Goal: Find specific page/section: Find specific page/section

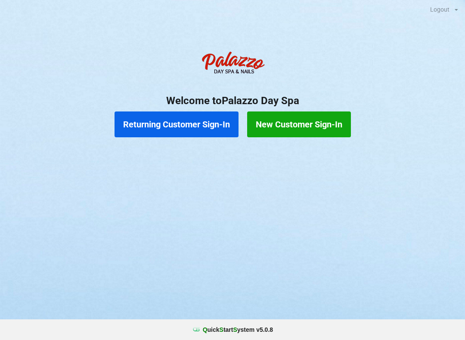
scroll to position [0, 24]
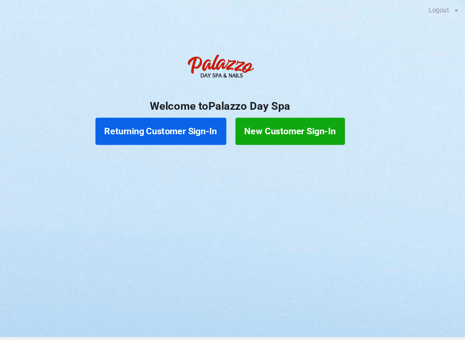
click at [169, 121] on button "Returning Customer Sign-In" at bounding box center [176, 124] width 124 height 26
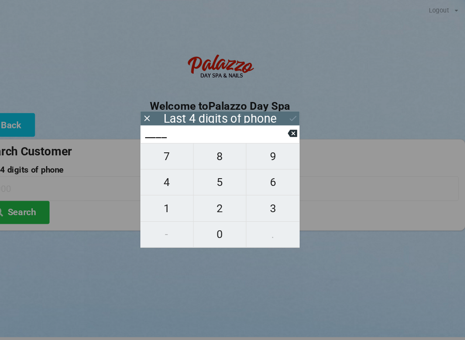
click at [157, 199] on span "1" at bounding box center [182, 197] width 50 height 18
type input "1___"
click at [211, 197] on span "2" at bounding box center [232, 197] width 50 height 18
type input "12__"
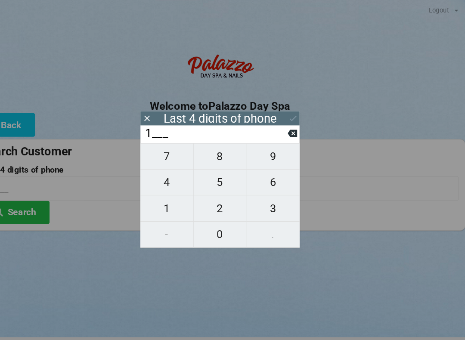
type input "12__"
click at [211, 198] on span "2" at bounding box center [232, 197] width 50 height 18
type input "122_"
click at [213, 174] on span "5" at bounding box center [232, 172] width 50 height 18
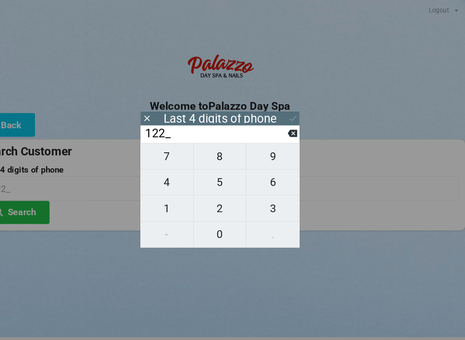
type input "1225"
click at [297, 110] on icon at bounding box center [301, 112] width 9 height 9
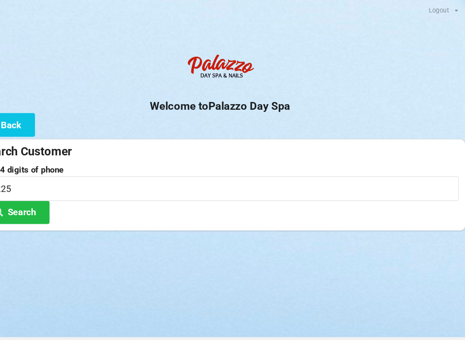
click at [38, 197] on button "Search" at bounding box center [38, 201] width 65 height 22
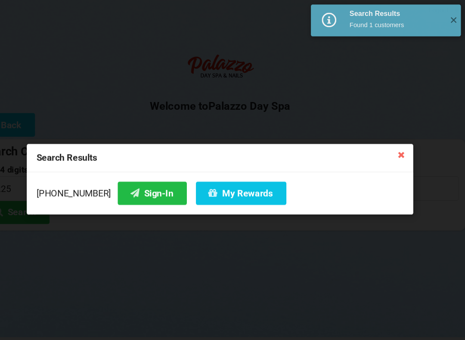
click at [136, 184] on button "Sign-In" at bounding box center [168, 183] width 65 height 22
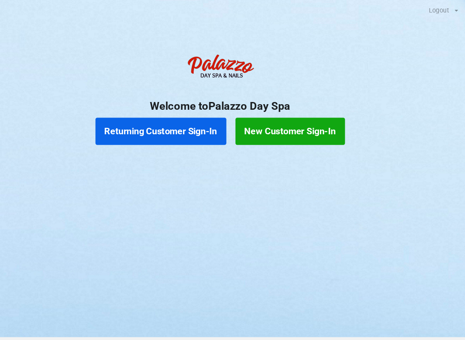
click at [166, 125] on button "Returning Customer Sign-In" at bounding box center [176, 124] width 124 height 26
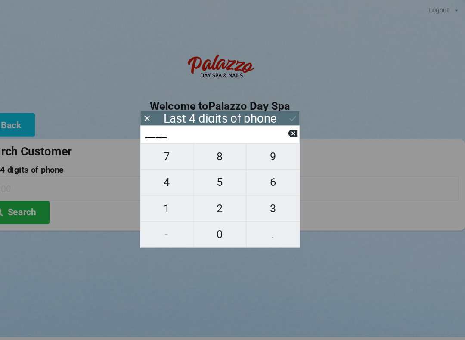
click at [163, 152] on span "7" at bounding box center [182, 148] width 50 height 18
type input "7___"
click at [210, 177] on span "5" at bounding box center [232, 172] width 50 height 18
type input "75__"
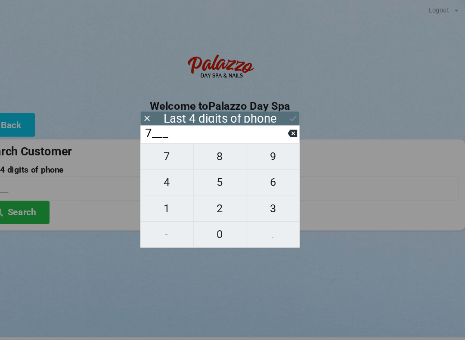
type input "75__"
click at [207, 153] on span "8" at bounding box center [232, 148] width 50 height 18
type input "758_"
click at [160, 182] on span "4" at bounding box center [182, 172] width 50 height 18
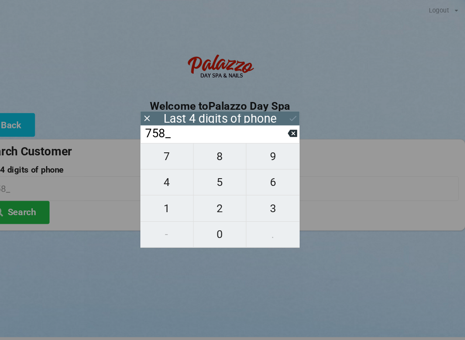
type input "7584"
click at [297, 113] on icon at bounding box center [301, 112] width 9 height 9
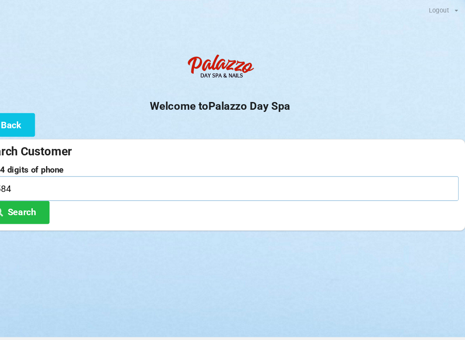
click at [108, 183] on input "7584" at bounding box center [232, 178] width 452 height 23
click at [24, 197] on button "Search" at bounding box center [38, 201] width 65 height 22
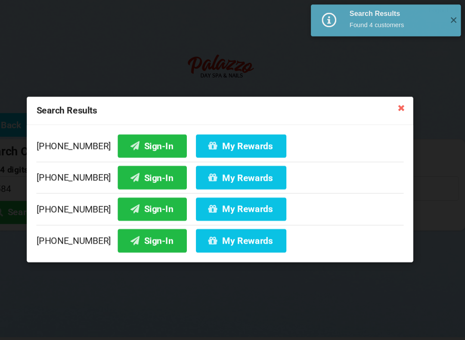
click at [139, 228] on button "Sign-In" at bounding box center [168, 228] width 65 height 22
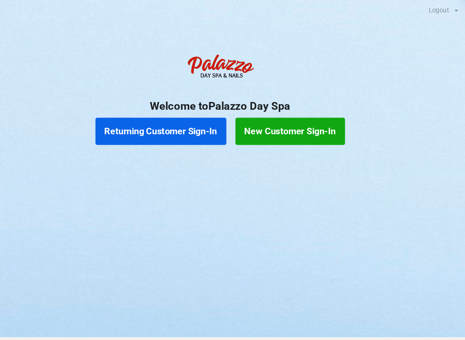
click at [148, 129] on button "Returning Customer Sign-In" at bounding box center [176, 124] width 124 height 26
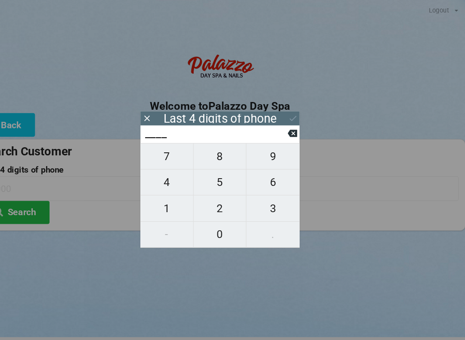
click at [265, 174] on span "6" at bounding box center [282, 172] width 50 height 18
type input "6___"
click at [220, 194] on span "2" at bounding box center [232, 197] width 50 height 18
type input "62__"
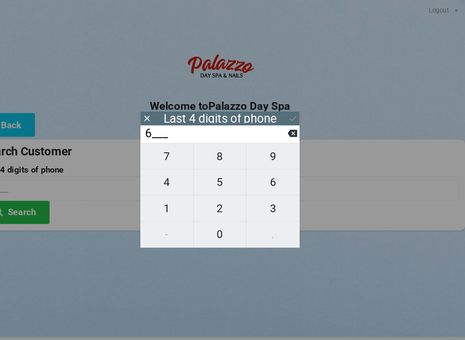
type input "62__"
click at [261, 177] on span "6" at bounding box center [282, 172] width 50 height 18
type input "626_"
click at [257, 154] on span "9" at bounding box center [282, 148] width 50 height 18
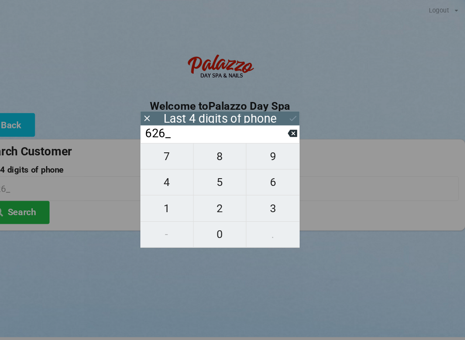
type input "6269"
click at [297, 112] on icon at bounding box center [301, 112] width 9 height 9
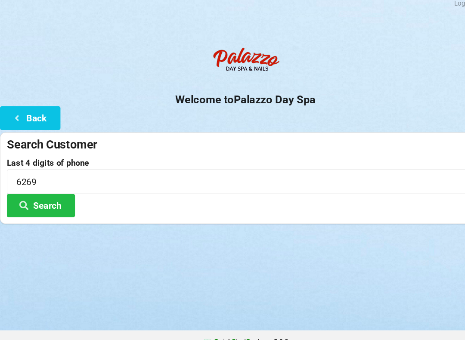
click at [54, 193] on button "Search" at bounding box center [38, 201] width 65 height 22
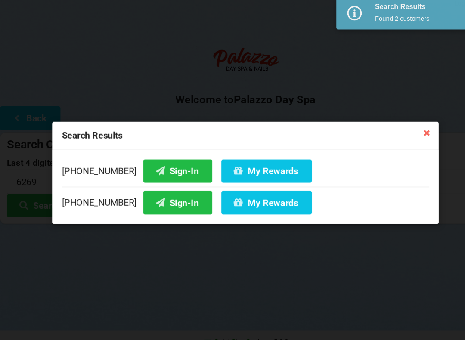
click at [162, 193] on button "Sign-In" at bounding box center [168, 198] width 65 height 22
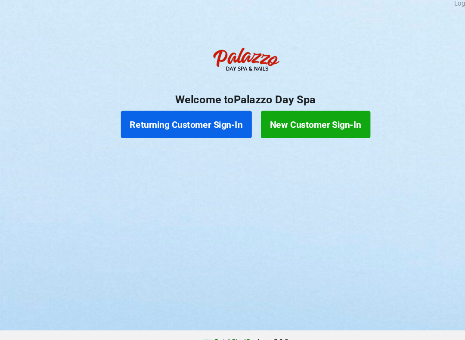
click at [176, 118] on button "Returning Customer Sign-In" at bounding box center [176, 124] width 124 height 26
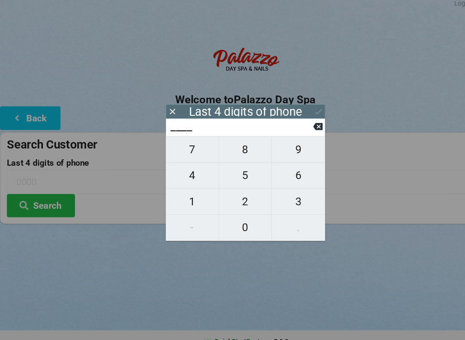
click at [235, 150] on span "8" at bounding box center [232, 148] width 50 height 18
type input "8___"
click at [280, 172] on span "6" at bounding box center [282, 172] width 50 height 18
type input "86__"
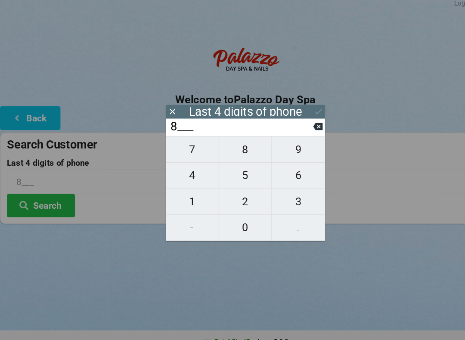
type input "86__"
click at [235, 188] on span "2" at bounding box center [232, 197] width 50 height 18
type input "862_"
click at [232, 146] on span "8" at bounding box center [232, 148] width 50 height 18
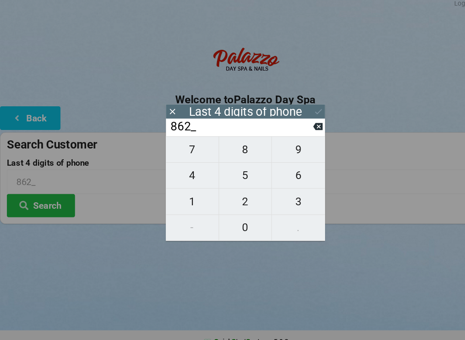
type input "8628"
click at [48, 198] on button "Search" at bounding box center [38, 201] width 65 height 22
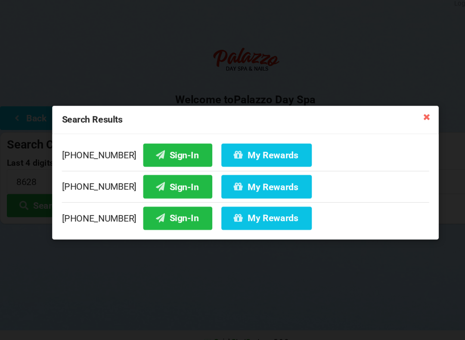
click at [151, 148] on button "Sign-In" at bounding box center [168, 153] width 65 height 22
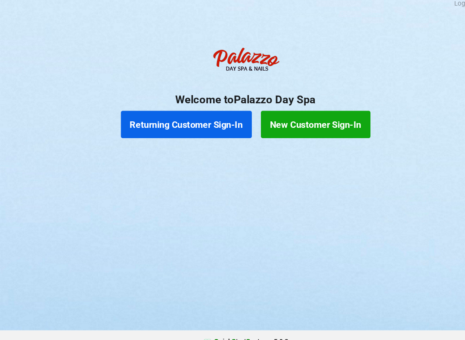
click at [171, 125] on button "Returning Customer Sign-In" at bounding box center [176, 124] width 124 height 26
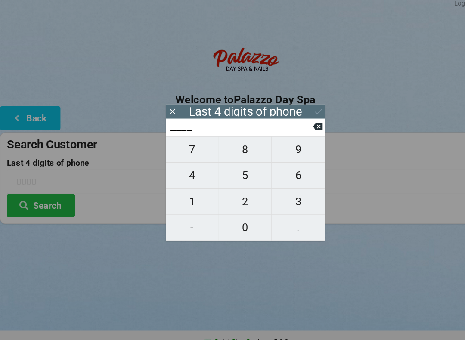
click at [227, 193] on span "2" at bounding box center [232, 197] width 50 height 18
type input "2___"
click at [276, 174] on span "6" at bounding box center [282, 172] width 50 height 18
type input "26__"
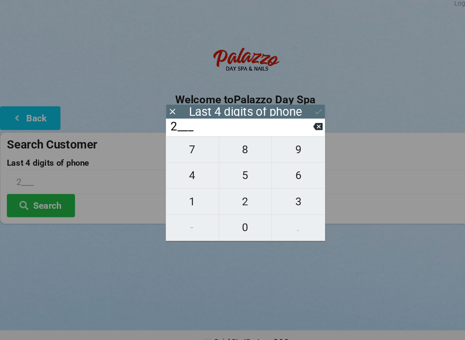
type input "26__"
click at [234, 170] on span "5" at bounding box center [232, 172] width 50 height 18
type input "265_"
click at [233, 199] on span "2" at bounding box center [232, 197] width 50 height 18
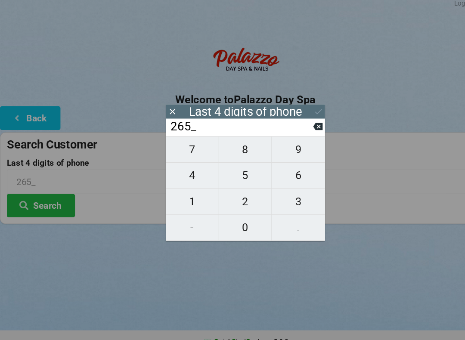
type input "2652"
click at [300, 110] on icon at bounding box center [301, 112] width 6 height 5
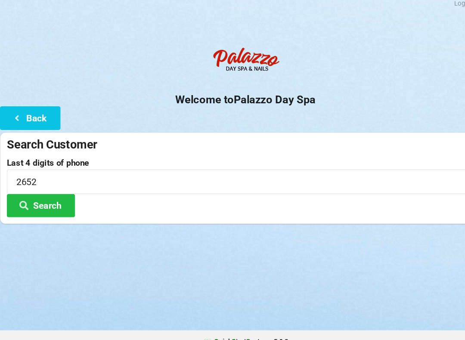
click at [40, 203] on button "Search" at bounding box center [38, 201] width 65 height 22
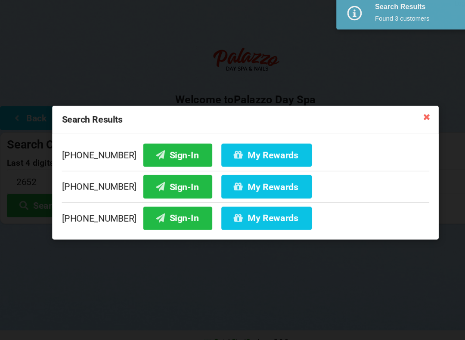
click at [144, 207] on button "Sign-In" at bounding box center [168, 213] width 65 height 22
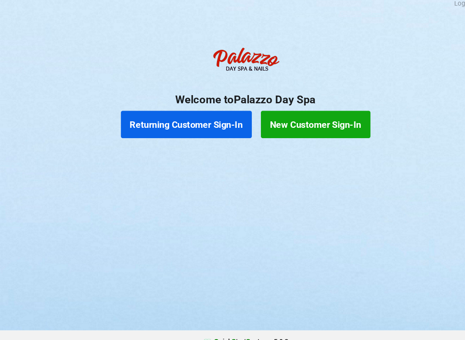
click at [166, 114] on button "Returning Customer Sign-In" at bounding box center [176, 124] width 124 height 26
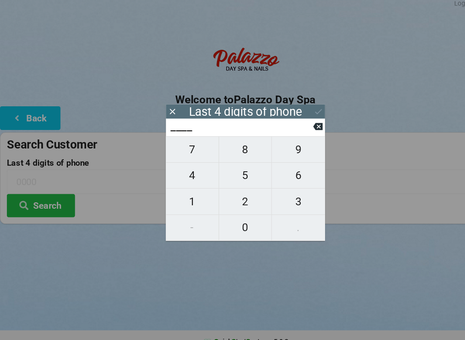
click at [226, 217] on span "0" at bounding box center [232, 222] width 50 height 18
type input "0___"
click at [233, 188] on span "2" at bounding box center [232, 197] width 50 height 18
type input "02__"
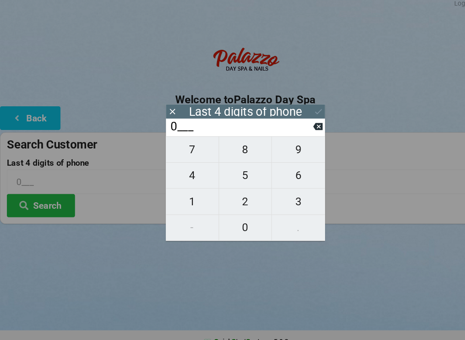
type input "02__"
click at [234, 188] on span "2" at bounding box center [232, 197] width 50 height 18
type input "022_"
click at [231, 214] on span "0" at bounding box center [232, 222] width 50 height 18
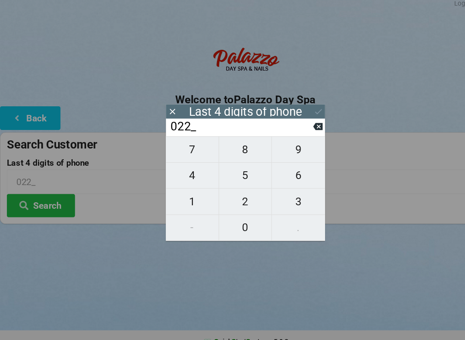
type input "0220"
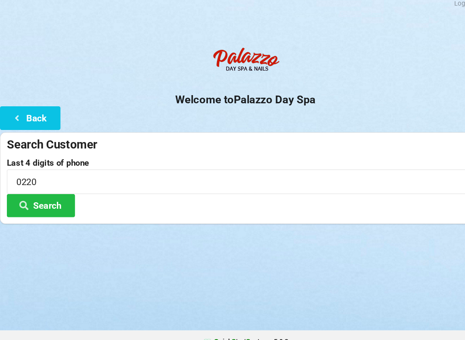
click at [349, 168] on input "0220" at bounding box center [232, 178] width 452 height 23
click at [301, 98] on h2 "Welcome to [GEOGRAPHIC_DATA]" at bounding box center [232, 100] width 465 height 13
click at [46, 190] on button "Search" at bounding box center [38, 201] width 65 height 22
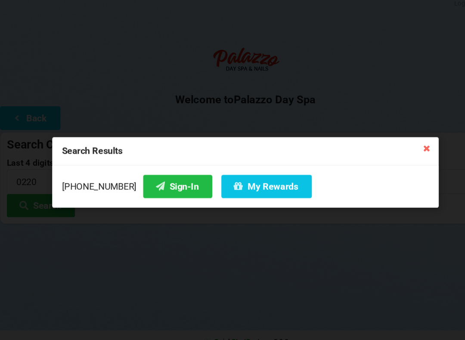
click at [156, 180] on button "Sign-In" at bounding box center [168, 183] width 65 height 22
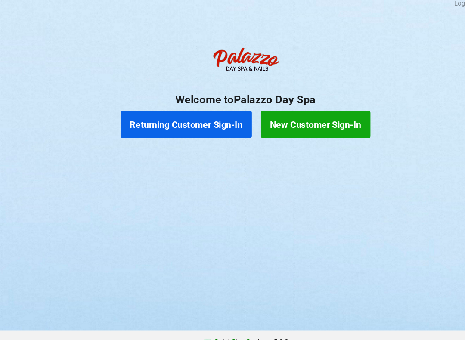
click at [168, 119] on button "Returning Customer Sign-In" at bounding box center [176, 124] width 124 height 26
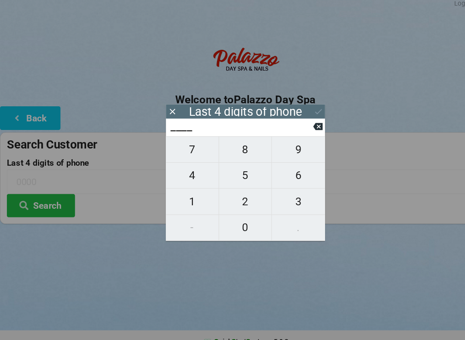
click at [283, 148] on span "9" at bounding box center [282, 148] width 50 height 18
type input "9___"
click at [227, 171] on span "5" at bounding box center [232, 172] width 50 height 18
type input "95__"
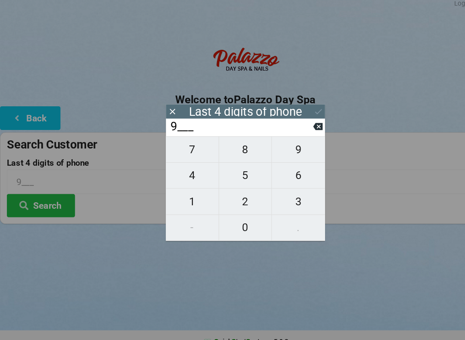
type input "95__"
click at [232, 217] on span "0" at bounding box center [232, 222] width 50 height 18
type input "950_"
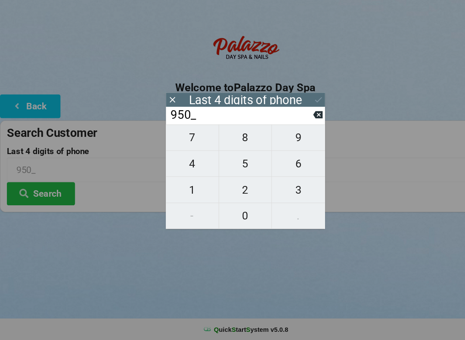
click at [279, 139] on span "9" at bounding box center [282, 148] width 50 height 18
type input "9509"
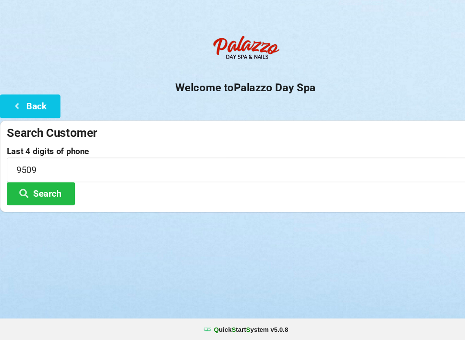
click at [36, 190] on button "Search" at bounding box center [38, 201] width 65 height 22
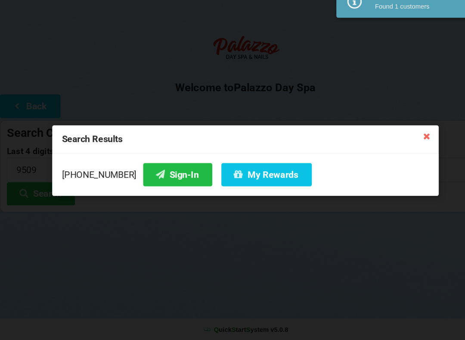
click at [147, 179] on icon at bounding box center [152, 182] width 10 height 7
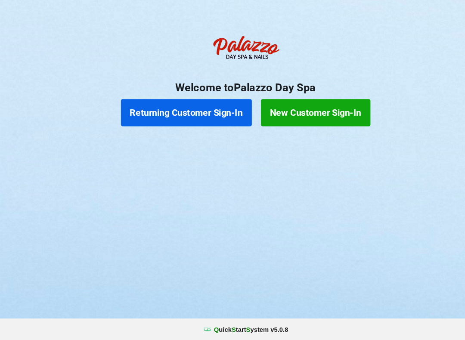
click at [188, 111] on button "Returning Customer Sign-In" at bounding box center [176, 124] width 124 height 26
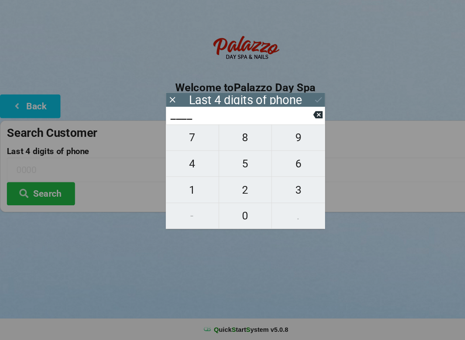
click at [179, 163] on span "4" at bounding box center [182, 172] width 50 height 18
type input "4___"
click at [282, 188] on span "3" at bounding box center [282, 197] width 50 height 18
type input "43__"
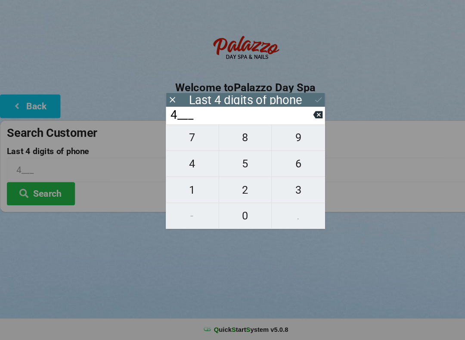
type input "43__"
click at [228, 163] on span "5" at bounding box center [232, 172] width 50 height 18
type input "435_"
click at [277, 139] on span "9" at bounding box center [282, 148] width 50 height 18
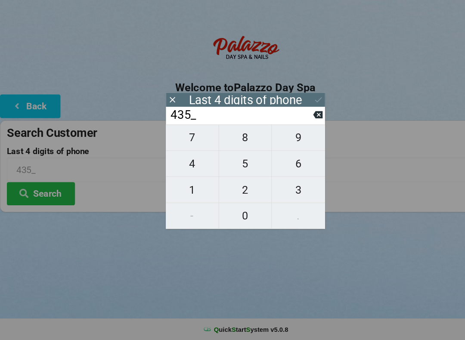
type input "4359"
click at [298, 106] on button at bounding box center [301, 112] width 9 height 12
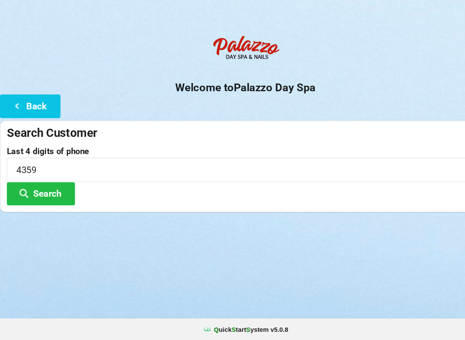
click at [47, 190] on button "Search" at bounding box center [38, 201] width 65 height 22
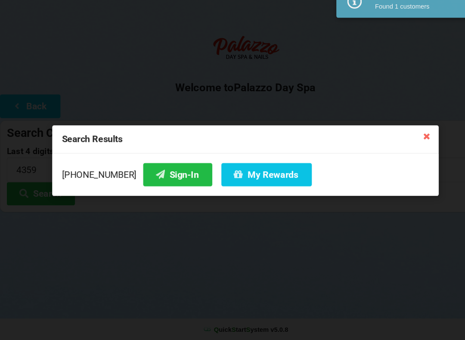
click at [154, 172] on button "Sign-In" at bounding box center [168, 183] width 65 height 22
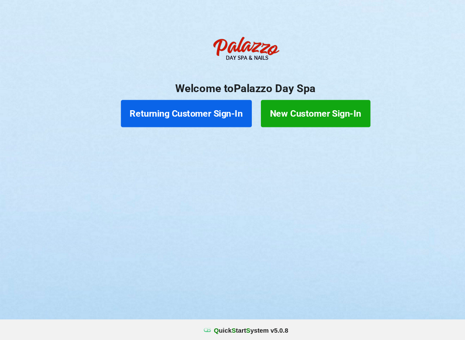
click at [188, 111] on button "Returning Customer Sign-In" at bounding box center [176, 124] width 124 height 26
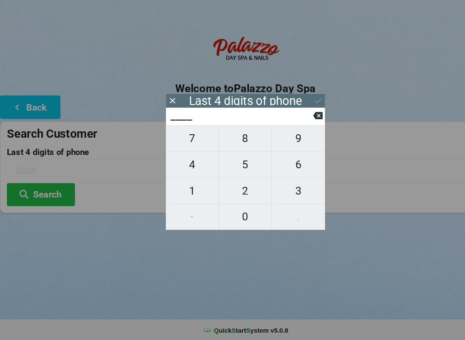
click at [193, 188] on span "1" at bounding box center [182, 197] width 50 height 18
type input "1___"
click at [188, 163] on span "4" at bounding box center [182, 172] width 50 height 18
type input "14__"
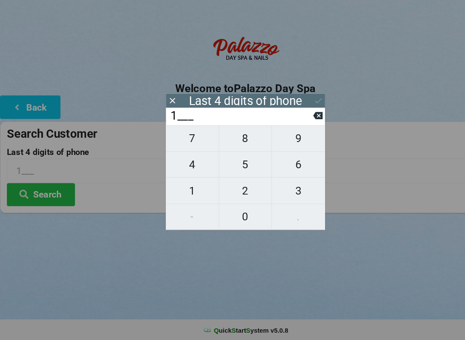
type input "14__"
click at [233, 163] on span "5" at bounding box center [232, 172] width 50 height 18
type input "145_"
click at [235, 163] on span "5" at bounding box center [232, 172] width 50 height 18
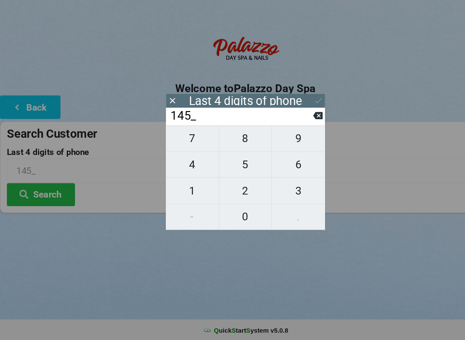
type input "1455"
click at [304, 106] on button at bounding box center [301, 112] width 9 height 12
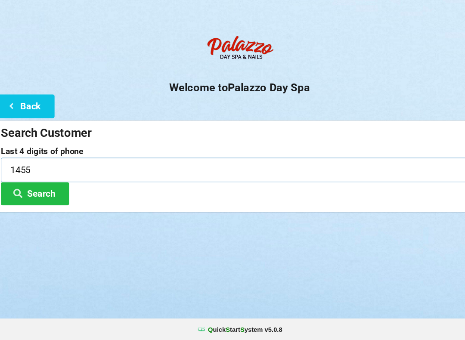
click at [107, 167] on input "1455" at bounding box center [232, 178] width 452 height 23
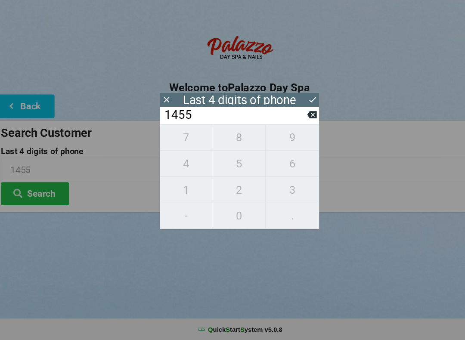
click at [296, 123] on icon at bounding box center [300, 126] width 9 height 7
click at [296, 122] on icon at bounding box center [300, 126] width 9 height 9
click at [298, 123] on icon at bounding box center [300, 126] width 9 height 7
click at [296, 122] on icon at bounding box center [300, 126] width 9 height 9
type input "____"
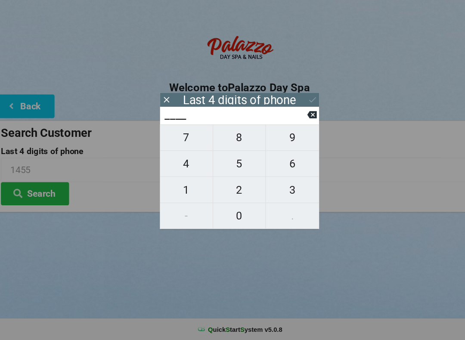
click at [296, 123] on icon at bounding box center [300, 126] width 9 height 7
click at [289, 120] on input "____" at bounding box center [228, 127] width 136 height 14
click at [234, 213] on span "0" at bounding box center [232, 222] width 50 height 18
type input "0___"
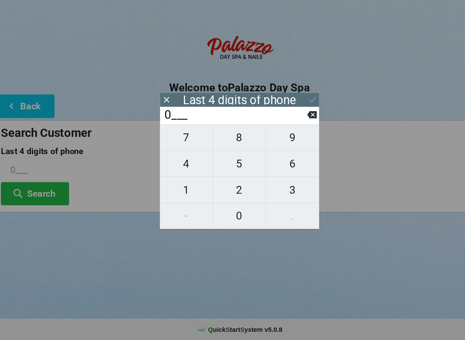
click at [236, 163] on span "5" at bounding box center [232, 172] width 50 height 18
type input "05__"
click at [273, 139] on span "9" at bounding box center [282, 148] width 50 height 18
type input "059_"
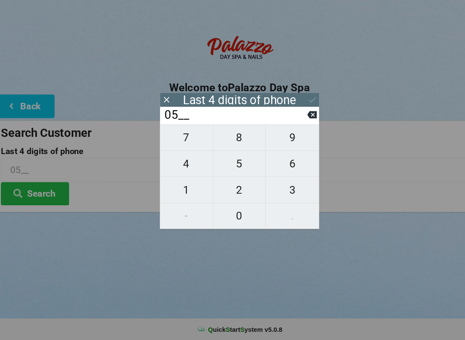
type input "059_"
click at [274, 188] on span "3" at bounding box center [282, 197] width 50 height 18
type input "0593"
click at [297, 108] on icon at bounding box center [301, 112] width 9 height 9
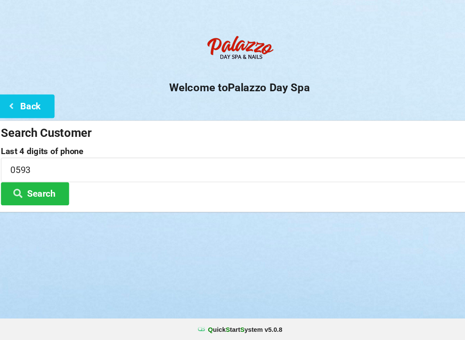
click at [49, 190] on button "Search" at bounding box center [38, 201] width 65 height 22
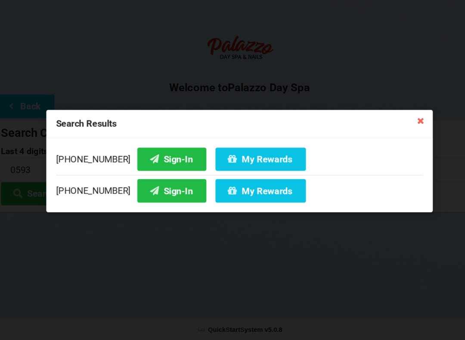
click at [404, 125] on icon at bounding box center [404, 132] width 14 height 14
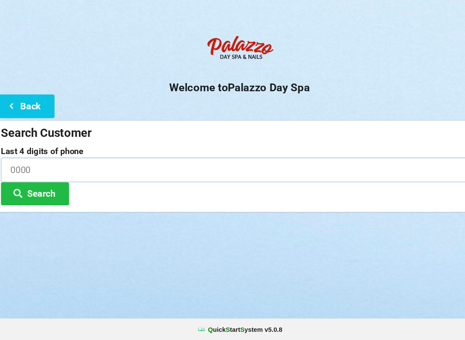
click at [211, 169] on input at bounding box center [232, 178] width 452 height 23
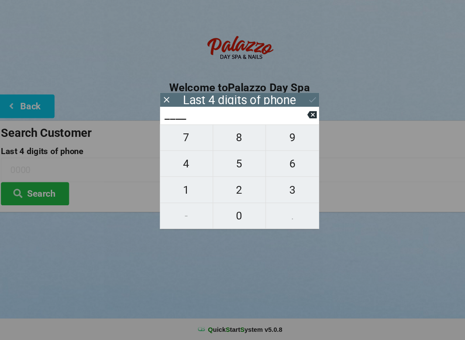
click at [228, 213] on span "0" at bounding box center [232, 222] width 50 height 18
type input "0___"
click at [246, 163] on span "5" at bounding box center [232, 172] width 50 height 18
type input "05__"
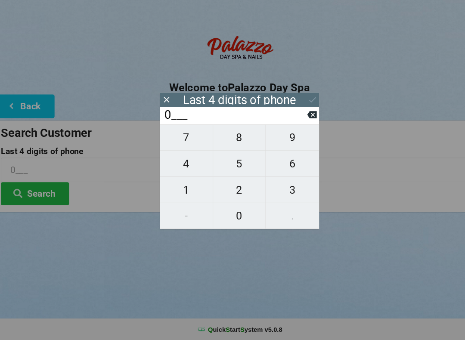
type input "05__"
click at [278, 139] on span "9" at bounding box center [282, 148] width 50 height 18
type input "059_"
click at [276, 188] on span "3" at bounding box center [282, 197] width 50 height 18
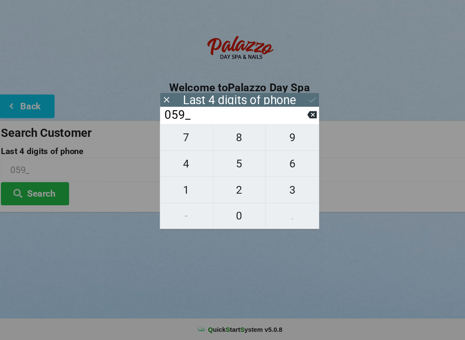
type input "0593"
click at [298, 108] on icon at bounding box center [301, 112] width 9 height 9
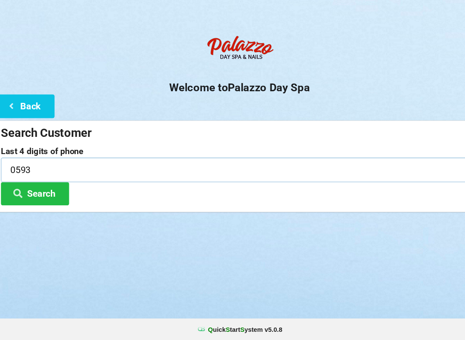
click at [208, 167] on input "0593" at bounding box center [232, 178] width 452 height 23
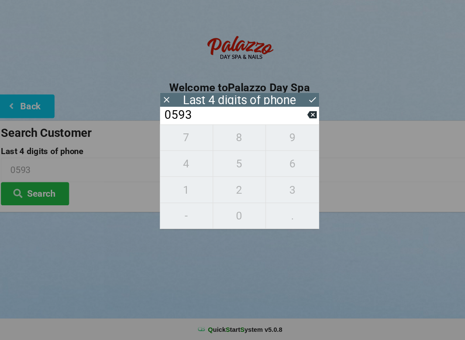
click at [296, 123] on icon at bounding box center [300, 126] width 9 height 7
type input "05__"
click at [281, 188] on span "3" at bounding box center [282, 197] width 50 height 18
type input "053_"
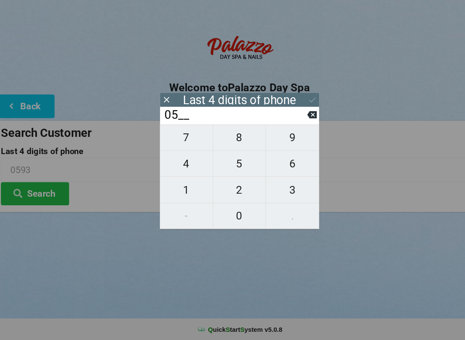
type input "053_"
click at [283, 139] on span "9" at bounding box center [282, 148] width 50 height 18
type input "0539"
click at [297, 108] on icon at bounding box center [301, 112] width 9 height 9
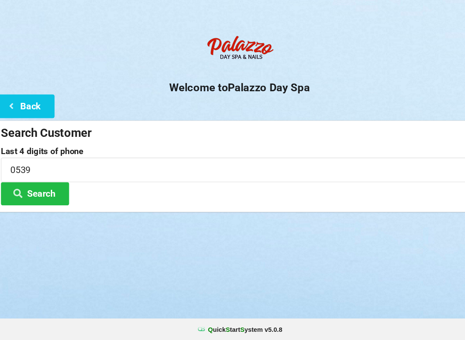
click at [49, 190] on button "Search" at bounding box center [38, 201] width 65 height 22
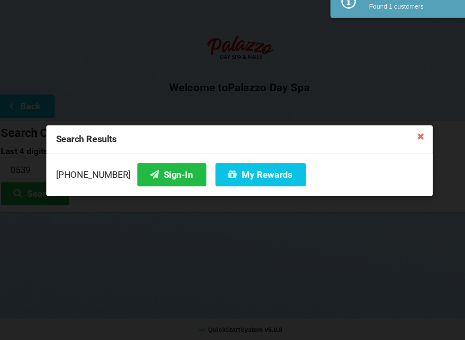
click at [138, 172] on button "Sign-In" at bounding box center [168, 183] width 65 height 22
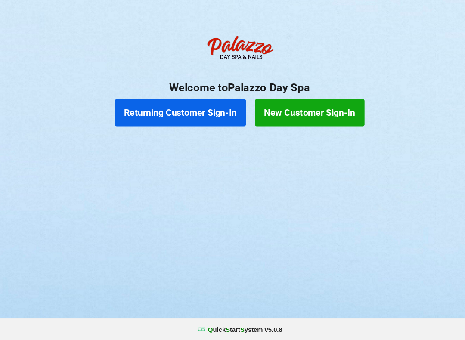
click at [127, 111] on button "Returning Customer Sign-In" at bounding box center [176, 124] width 124 height 26
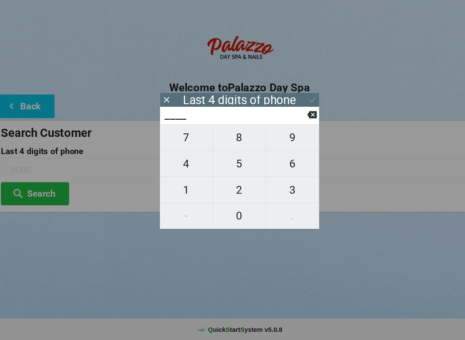
click at [225, 188] on span "2" at bounding box center [232, 197] width 50 height 18
type input "2___"
click at [268, 188] on span "3" at bounding box center [282, 197] width 50 height 18
type input "23__"
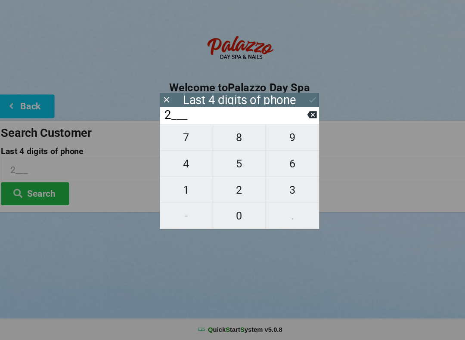
type input "23__"
click at [219, 188] on span "2" at bounding box center [232, 197] width 50 height 18
type input "232_"
click at [213, 139] on span "8" at bounding box center [232, 148] width 50 height 18
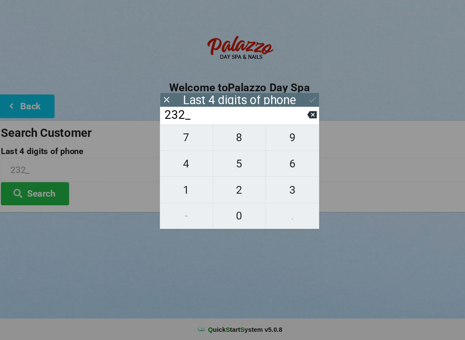
type input "2328"
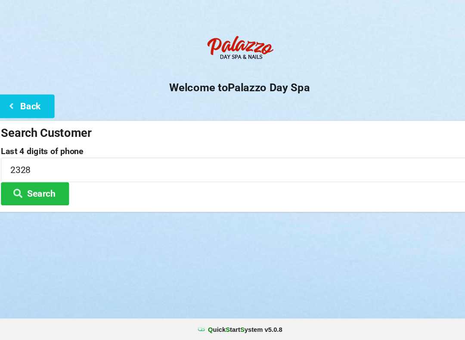
click at [181, 242] on div "Logout Logout Sign-In Welcome to Palazzo Day Spa Back Search Customer Last 4 di…" at bounding box center [232, 170] width 465 height 340
click at [28, 190] on button "Search" at bounding box center [38, 201] width 65 height 22
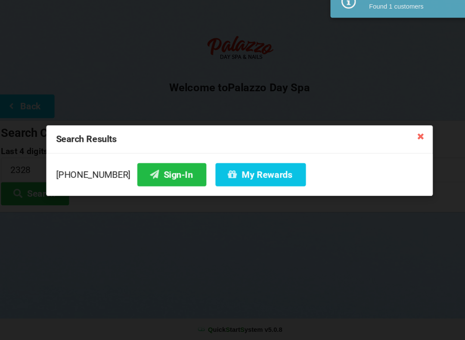
click at [147, 179] on icon at bounding box center [152, 182] width 10 height 7
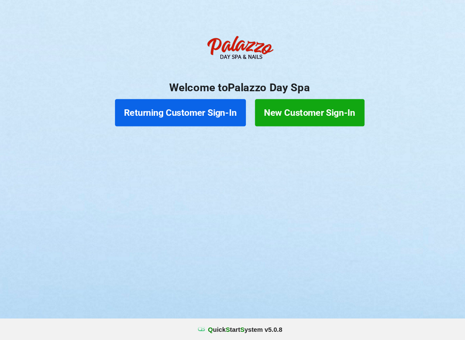
click at [171, 111] on button "Returning Customer Sign-In" at bounding box center [176, 124] width 124 height 26
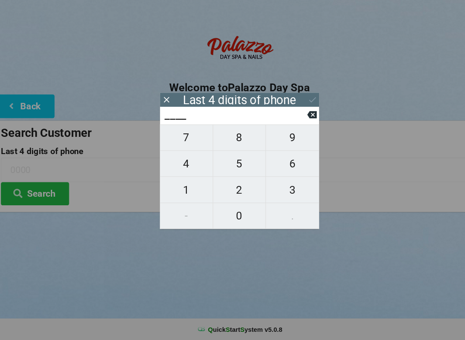
click at [225, 163] on span "5" at bounding box center [232, 172] width 50 height 18
type input "5___"
click at [277, 163] on span "6" at bounding box center [282, 172] width 50 height 18
type input "56__"
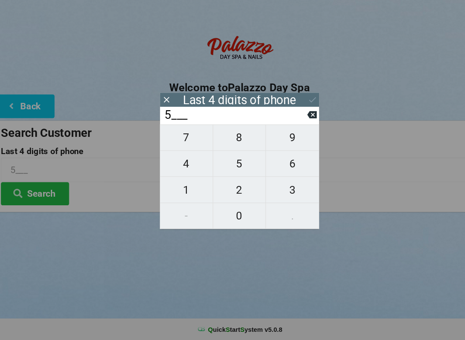
type input "56__"
click at [273, 163] on span "6" at bounding box center [282, 172] width 50 height 18
type input "566_"
click at [224, 213] on span "0" at bounding box center [232, 222] width 50 height 18
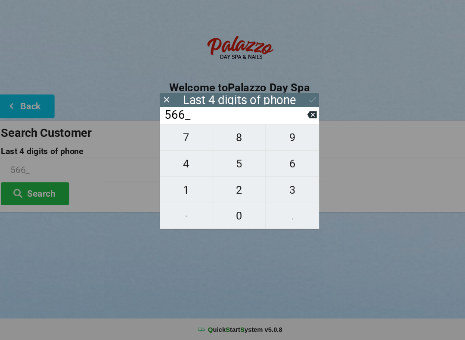
type input "5660"
click at [42, 190] on button "Search" at bounding box center [38, 201] width 65 height 22
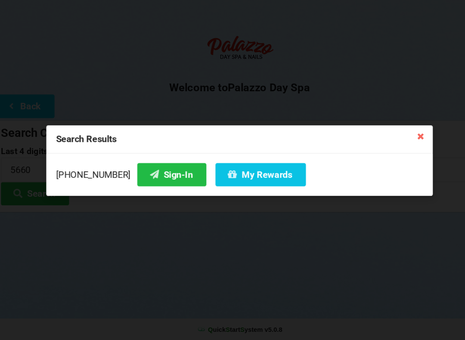
click at [234, 172] on button "My Rewards" at bounding box center [252, 183] width 86 height 22
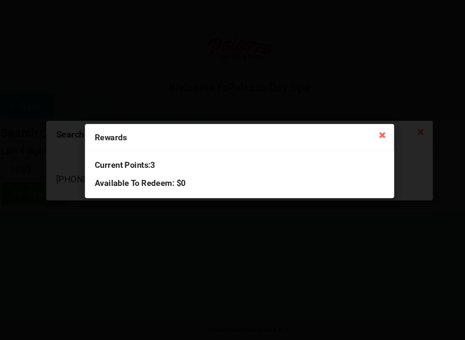
click at [117, 135] on div "Rewards" at bounding box center [232, 147] width 293 height 25
click at [361, 138] on icon at bounding box center [367, 145] width 14 height 14
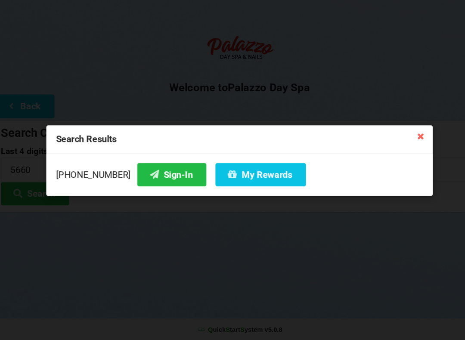
click at [160, 172] on button "Sign-In" at bounding box center [168, 183] width 65 height 22
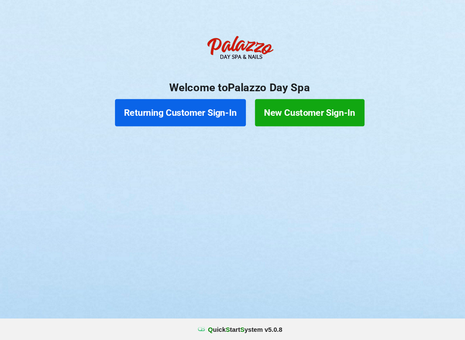
click at [209, 112] on button "Returning Customer Sign-In" at bounding box center [176, 124] width 124 height 26
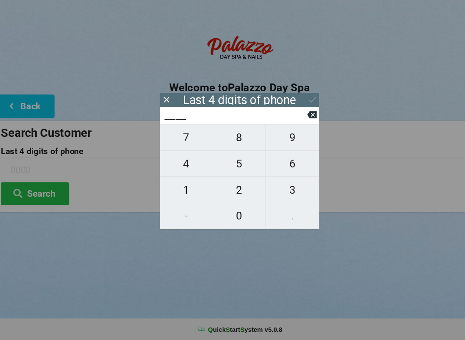
click at [184, 163] on span "4" at bounding box center [182, 172] width 50 height 18
type input "4___"
click at [185, 139] on span "7" at bounding box center [182, 148] width 50 height 18
type input "47__"
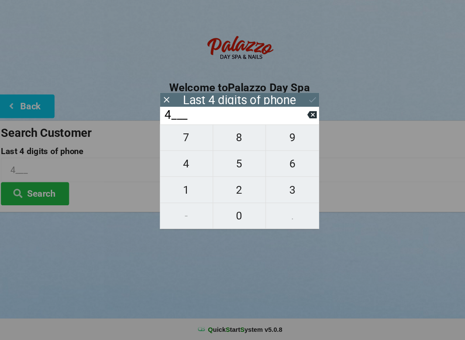
type input "47__"
click at [179, 188] on span "1" at bounding box center [182, 197] width 50 height 18
type input "471_"
click at [187, 139] on span "7" at bounding box center [182, 148] width 50 height 18
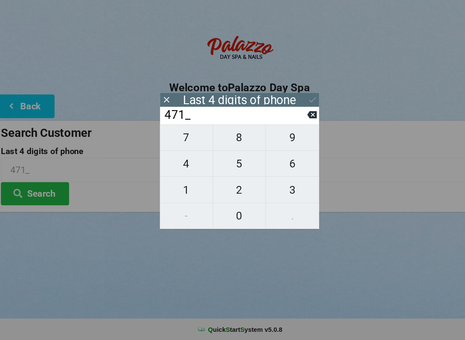
type input "4717"
click at [291, 206] on div "7 8 9 4 5 6 1 2 3 - 0 ." at bounding box center [232, 185] width 151 height 99
click at [297, 108] on icon at bounding box center [301, 112] width 9 height 9
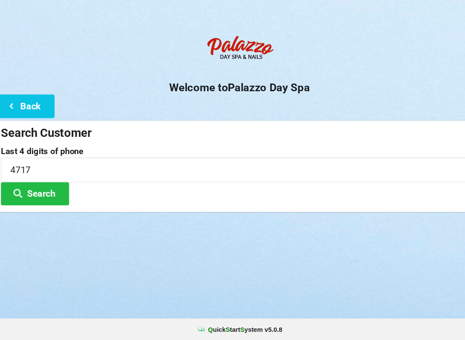
click at [55, 190] on button "Search" at bounding box center [38, 201] width 65 height 22
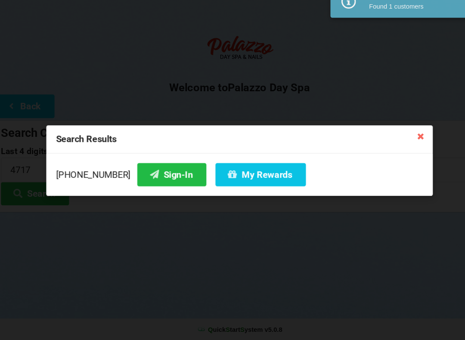
click at [156, 172] on button "Sign-In" at bounding box center [168, 183] width 65 height 22
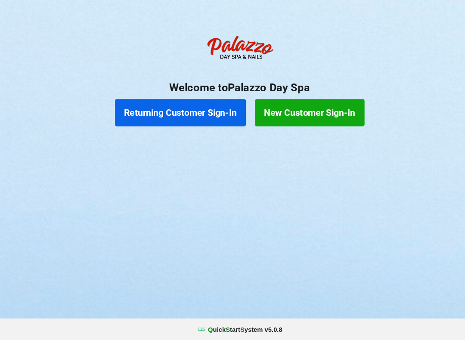
click at [134, 111] on button "Returning Customer Sign-In" at bounding box center [176, 124] width 124 height 26
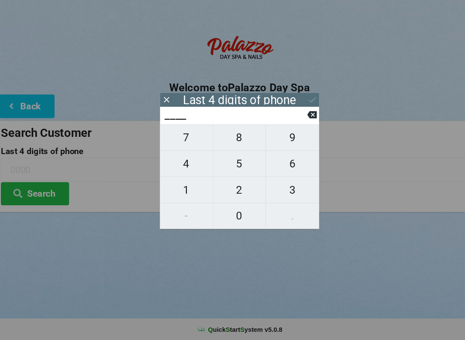
click at [184, 163] on span "4" at bounding box center [182, 172] width 50 height 18
type input "4___"
click at [227, 188] on span "2" at bounding box center [232, 197] width 50 height 18
type input "42__"
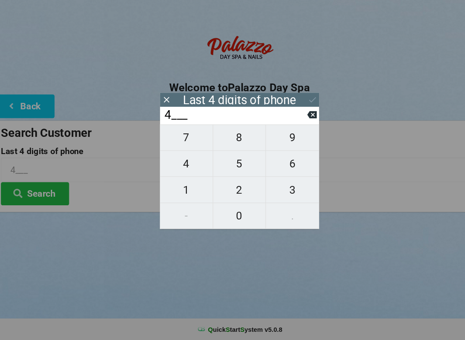
type input "42__"
click at [266, 188] on span "3" at bounding box center [282, 197] width 50 height 18
type input "423_"
click at [268, 163] on span "6" at bounding box center [282, 172] width 50 height 18
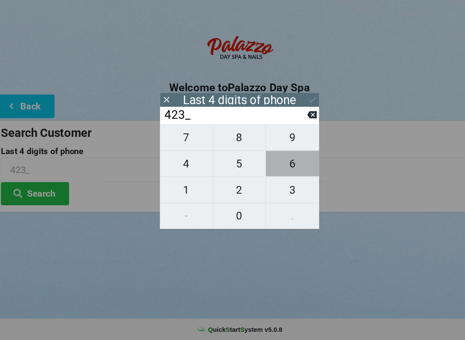
type input "4236"
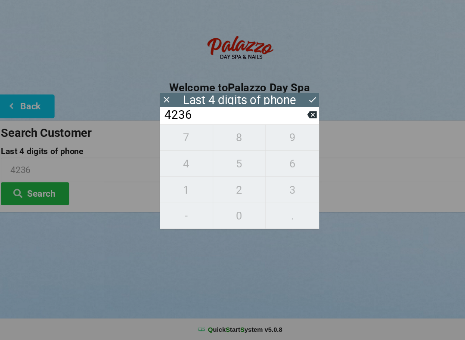
click at [297, 108] on icon at bounding box center [301, 112] width 9 height 9
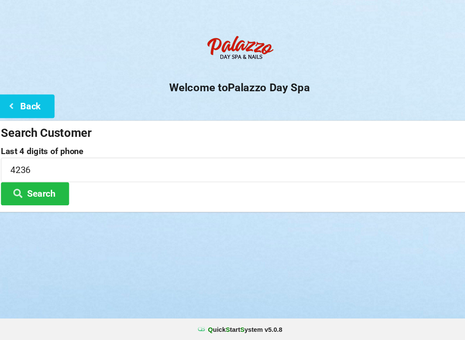
click at [43, 190] on button "Search" at bounding box center [38, 201] width 65 height 22
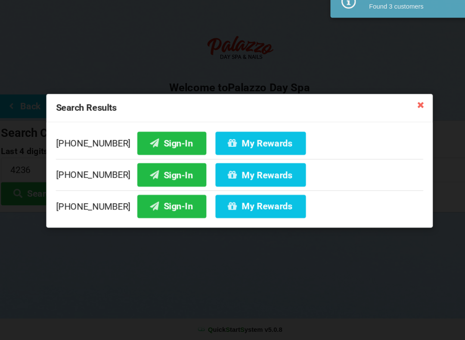
click at [144, 172] on button "Sign-In" at bounding box center [168, 183] width 65 height 22
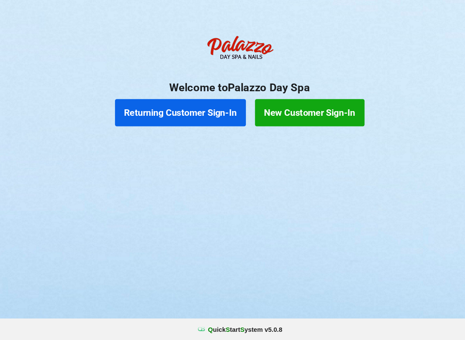
click at [326, 111] on button "New Customer Sign-In" at bounding box center [299, 124] width 104 height 26
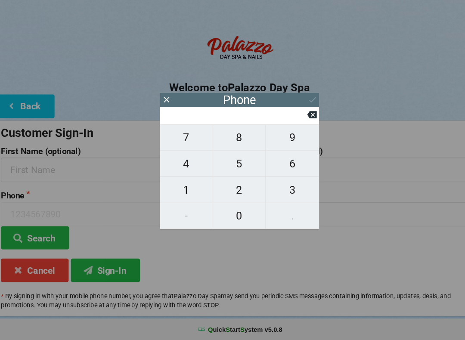
click at [181, 163] on span "4" at bounding box center [182, 172] width 50 height 18
type input "4"
click at [227, 213] on span "0" at bounding box center [232, 222] width 50 height 18
type input "40"
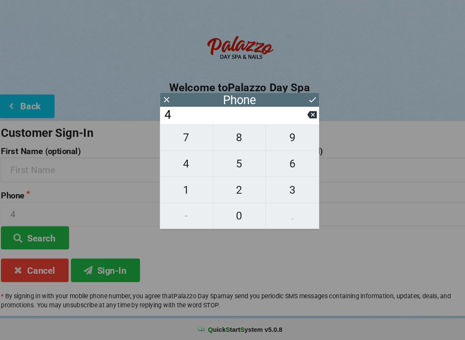
type input "40"
click at [185, 188] on span "1" at bounding box center [182, 197] width 50 height 18
type input "401"
click at [296, 120] on button at bounding box center [300, 126] width 9 height 12
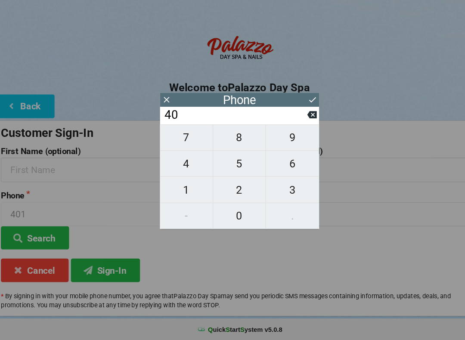
click at [187, 139] on span "7" at bounding box center [182, 148] width 50 height 18
type input "407"
click at [182, 163] on span "4" at bounding box center [182, 172] width 50 height 18
type input "4074"
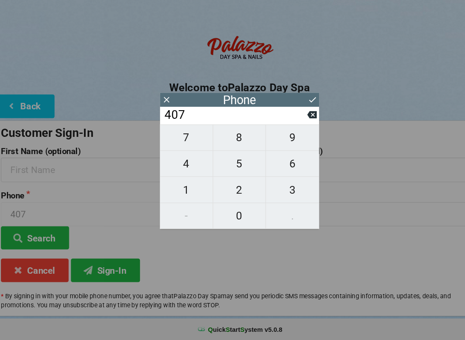
type input "4074"
click at [234, 188] on span "2" at bounding box center [232, 197] width 50 height 18
type input "40742"
click at [179, 188] on span "1" at bounding box center [182, 197] width 50 height 18
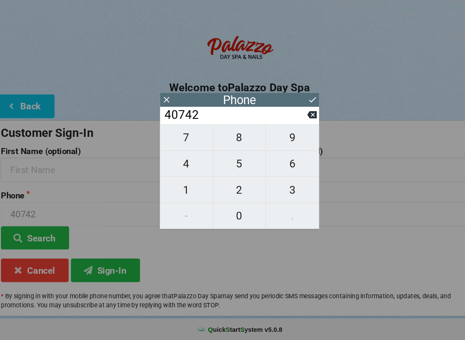
type input "407421"
click at [179, 163] on span "4" at bounding box center [182, 172] width 50 height 18
type input "4074214"
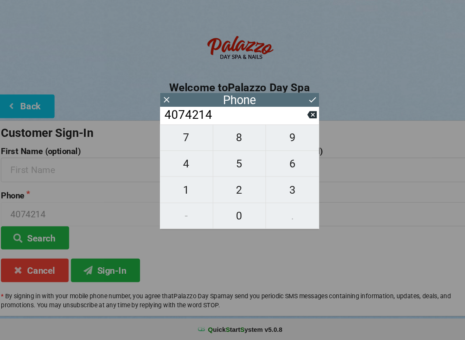
click at [231, 213] on span "0" at bounding box center [232, 222] width 50 height 18
type input "40742140"
click at [231, 188] on span "2" at bounding box center [232, 197] width 50 height 18
type input "407421402"
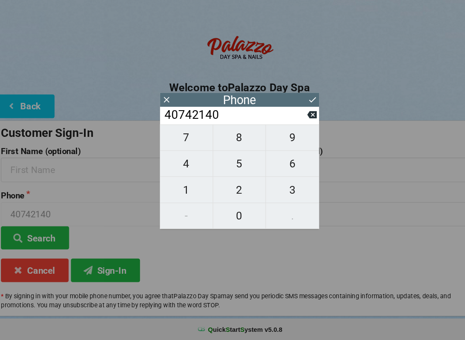
type input "407421402"
click at [184, 163] on span "4" at bounding box center [182, 172] width 50 height 18
type input "4074214024"
click at [298, 110] on icon at bounding box center [301, 112] width 6 height 5
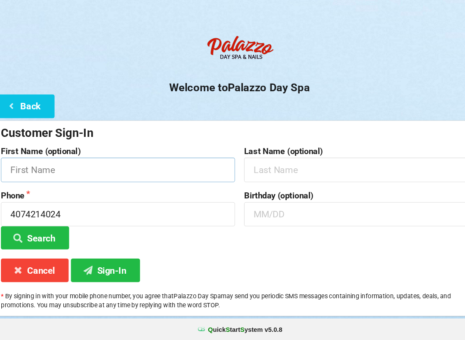
click at [120, 167] on input "text" at bounding box center [117, 178] width 222 height 23
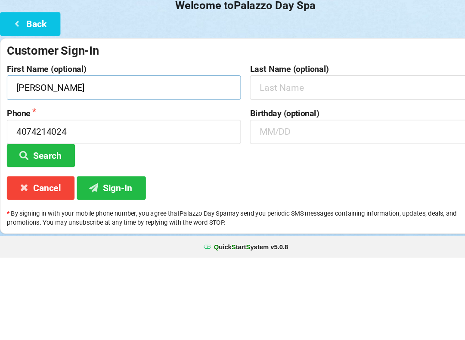
type input "[PERSON_NAME]"
click at [290, 167] on input "text" at bounding box center [348, 178] width 222 height 23
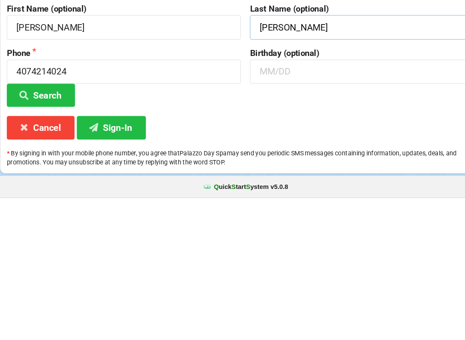
type input "[PERSON_NAME]"
click at [116, 262] on button "Sign-In" at bounding box center [105, 273] width 65 height 22
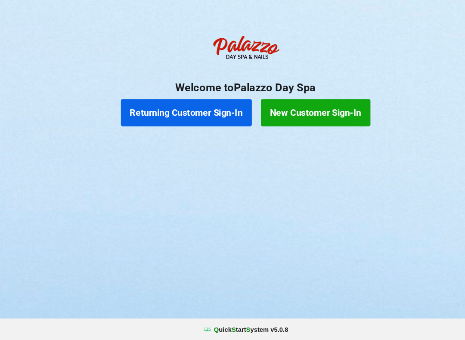
click at [193, 111] on button "Returning Customer Sign-In" at bounding box center [176, 124] width 124 height 26
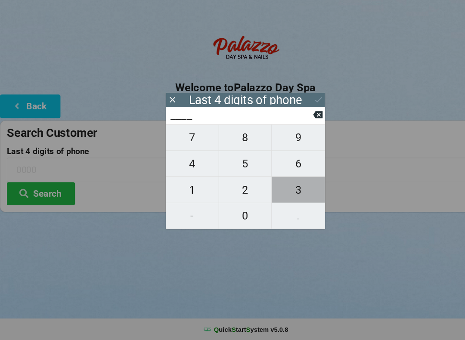
click at [283, 188] on span "3" at bounding box center [282, 197] width 50 height 18
type input "3___"
click at [238, 213] on span "0" at bounding box center [232, 222] width 50 height 18
type input "30__"
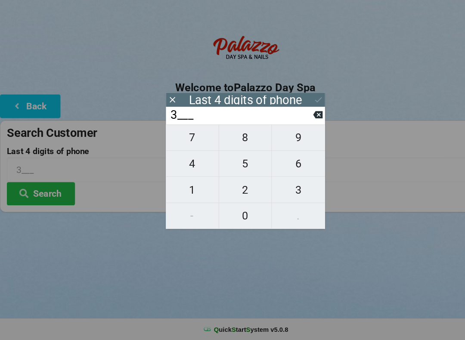
type input "30__"
click at [187, 191] on button "1" at bounding box center [182, 197] width 50 height 25
type input "301_"
click at [279, 163] on span "6" at bounding box center [282, 172] width 50 height 18
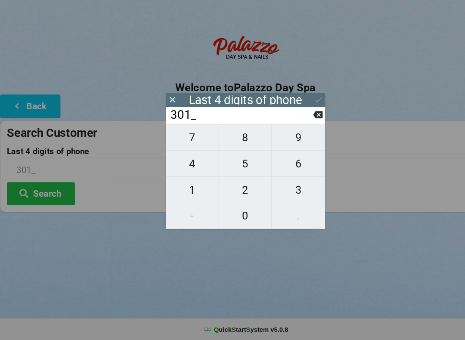
type input "3016"
click at [297, 108] on icon at bounding box center [301, 112] width 9 height 9
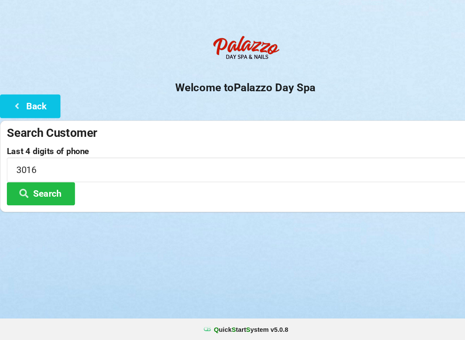
click at [52, 190] on button "Search" at bounding box center [38, 201] width 65 height 22
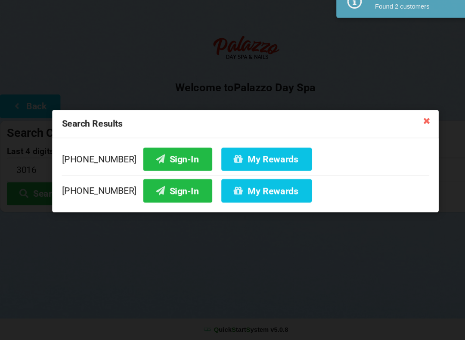
click at [163, 157] on button "Sign-In" at bounding box center [168, 168] width 65 height 22
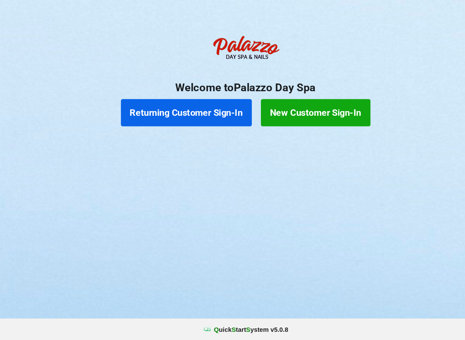
click at [163, 111] on button "Returning Customer Sign-In" at bounding box center [176, 124] width 124 height 26
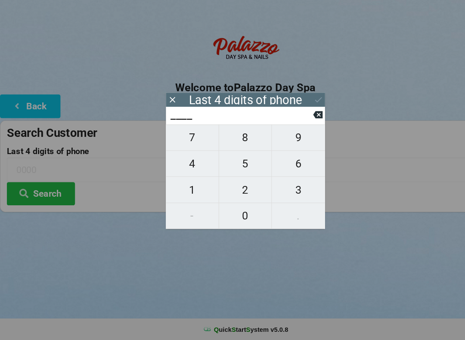
click at [179, 163] on span "4" at bounding box center [182, 172] width 50 height 18
type input "4___"
click at [231, 213] on span "0" at bounding box center [232, 222] width 50 height 18
type input "40__"
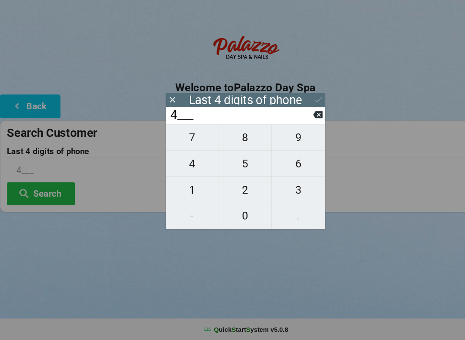
type input "40__"
click at [176, 139] on span "7" at bounding box center [182, 148] width 50 height 18
type input "407_"
click at [278, 139] on span "9" at bounding box center [282, 148] width 50 height 18
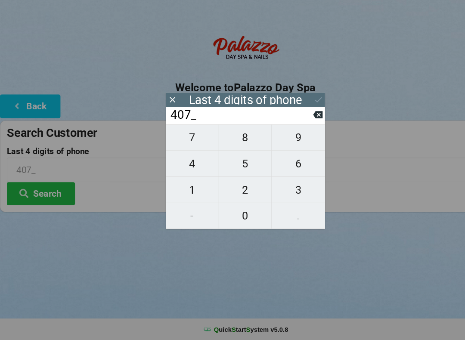
type input "4079"
click at [224, 185] on div "7 8 9 4 5 6 1 2 3 - 0 ." at bounding box center [232, 185] width 151 height 99
click at [298, 122] on icon at bounding box center [300, 126] width 9 height 9
click at [290, 120] on input "407_" at bounding box center [228, 127] width 136 height 14
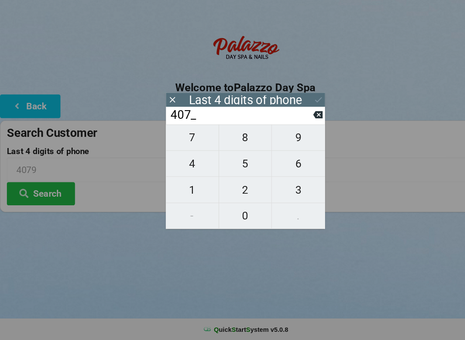
click at [293, 120] on input "407_" at bounding box center [228, 127] width 136 height 14
click at [289, 120] on input "407_" at bounding box center [228, 127] width 136 height 14
click at [283, 120] on input "407_" at bounding box center [228, 127] width 136 height 14
click at [289, 120] on input "407_" at bounding box center [228, 127] width 136 height 14
click at [297, 122] on icon at bounding box center [300, 126] width 9 height 9
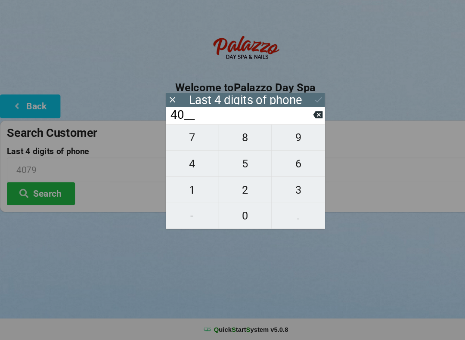
click at [291, 120] on input "40__" at bounding box center [228, 127] width 136 height 14
click at [290, 120] on input "40__" at bounding box center [228, 127] width 136 height 14
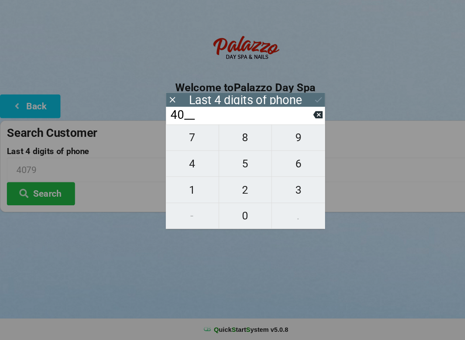
click at [296, 122] on icon at bounding box center [300, 126] width 9 height 9
click at [293, 120] on input "4___" at bounding box center [228, 127] width 136 height 14
click at [284, 120] on input "4___" at bounding box center [228, 127] width 136 height 14
click at [296, 120] on input "4___" at bounding box center [228, 127] width 136 height 14
click at [286, 120] on input "4___" at bounding box center [228, 127] width 136 height 14
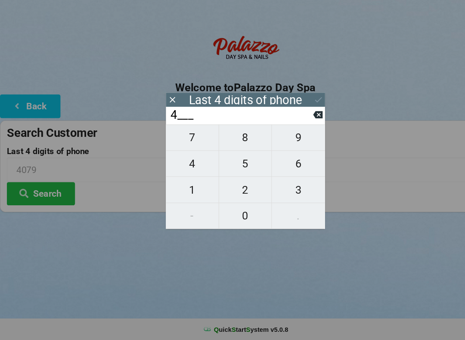
click at [290, 120] on input "4___" at bounding box center [228, 127] width 136 height 14
click at [294, 120] on input "4___" at bounding box center [228, 127] width 136 height 14
click at [297, 123] on icon at bounding box center [300, 126] width 9 height 7
click at [298, 123] on icon at bounding box center [300, 126] width 9 height 7
click at [229, 163] on span "5" at bounding box center [232, 172] width 50 height 18
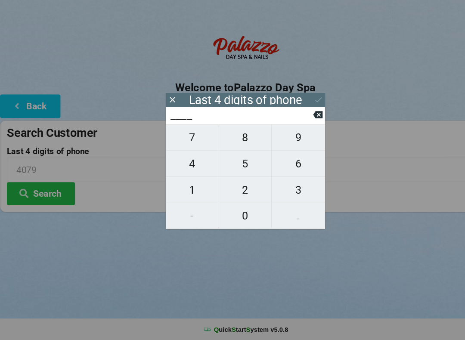
type input "5___"
click at [193, 139] on span "7" at bounding box center [182, 148] width 50 height 18
type input "57__"
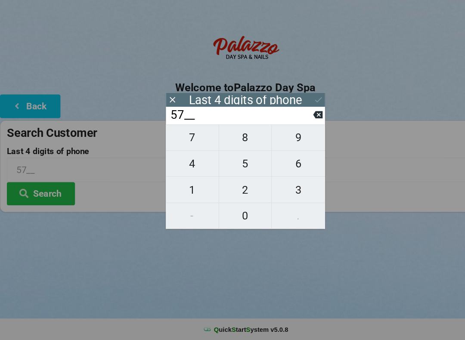
click at [240, 139] on span "8" at bounding box center [232, 148] width 50 height 18
type input "578_"
click at [282, 163] on span "6" at bounding box center [282, 172] width 50 height 18
type input "5786"
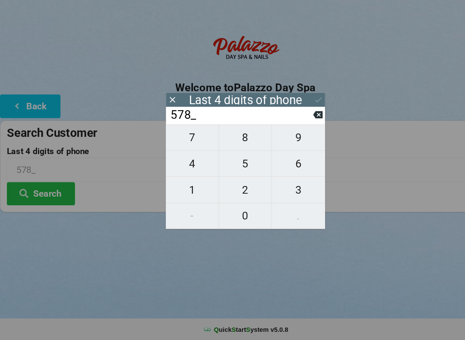
type input "5786"
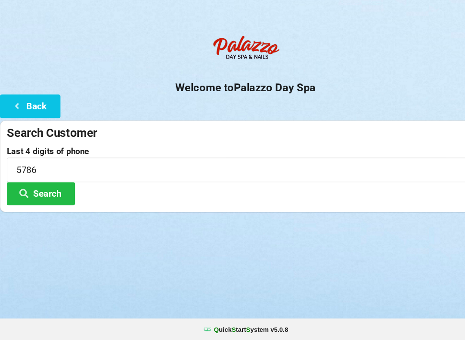
click at [49, 190] on button "Search" at bounding box center [38, 201] width 65 height 22
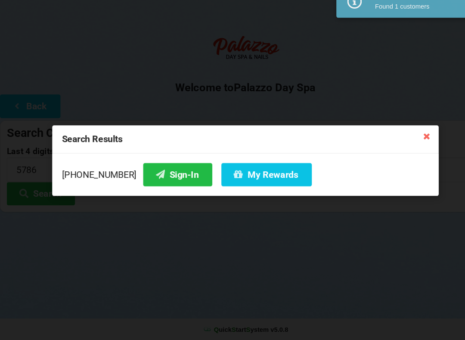
click at [148, 172] on button "Sign-In" at bounding box center [168, 183] width 65 height 22
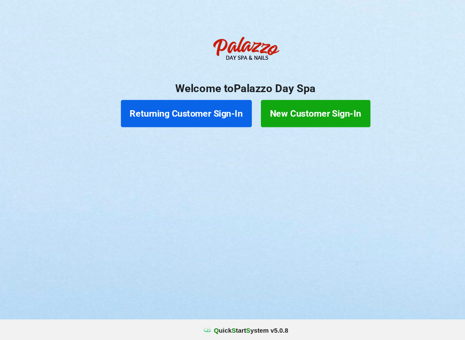
click at [187, 111] on button "Returning Customer Sign-In" at bounding box center [176, 124] width 124 height 26
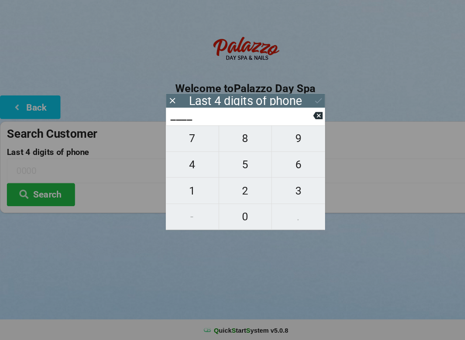
click at [184, 163] on span "4" at bounding box center [182, 172] width 50 height 18
type input "4___"
click at [236, 213] on span "0" at bounding box center [232, 222] width 50 height 18
type input "40__"
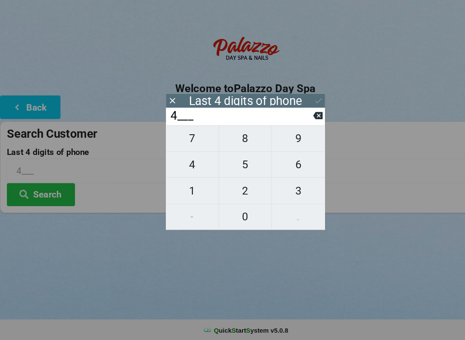
type input "40__"
click at [188, 139] on span "7" at bounding box center [182, 148] width 50 height 18
type input "407_"
click at [282, 188] on span "3" at bounding box center [282, 197] width 50 height 18
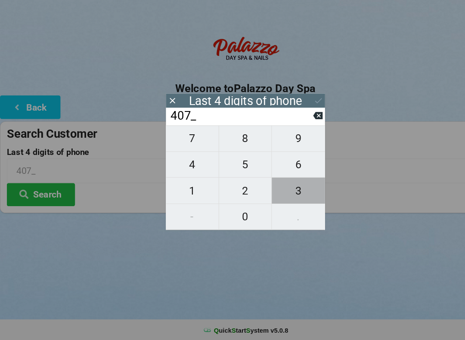
type input "4073"
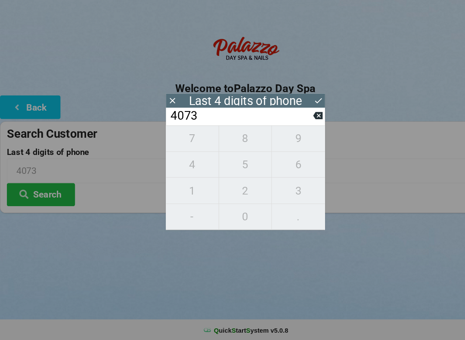
click at [189, 161] on div "7 8 9 4 5 6 1 2 3 - 0 ." at bounding box center [232, 185] width 151 height 99
click at [240, 208] on div "7 8 9 4 5 6 1 2 3 - 0 ." at bounding box center [232, 185] width 151 height 99
click at [299, 122] on icon at bounding box center [300, 126] width 9 height 9
click at [299, 123] on icon at bounding box center [300, 126] width 9 height 7
click at [298, 123] on icon at bounding box center [300, 126] width 9 height 7
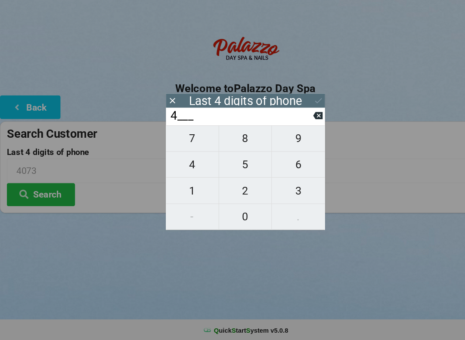
click at [291, 120] on input "4___" at bounding box center [228, 127] width 136 height 14
click at [297, 122] on icon at bounding box center [300, 126] width 9 height 9
click at [296, 120] on input "____" at bounding box center [228, 127] width 136 height 14
click at [186, 188] on span "1" at bounding box center [182, 197] width 50 height 18
type input "1___"
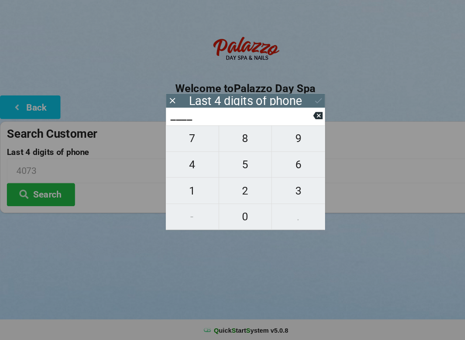
type input "1___"
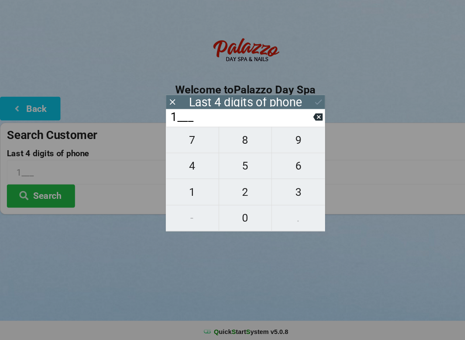
click at [187, 142] on span "7" at bounding box center [182, 148] width 50 height 18
type input "17__"
click at [298, 120] on button at bounding box center [300, 126] width 9 height 12
click at [281, 139] on span "9" at bounding box center [282, 148] width 50 height 18
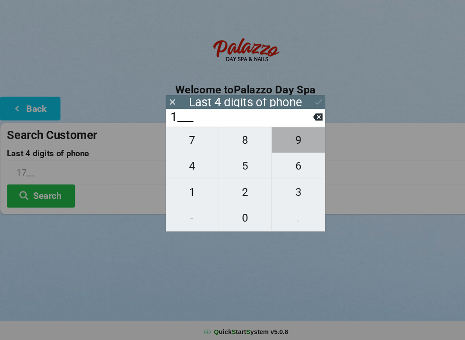
type input "19__"
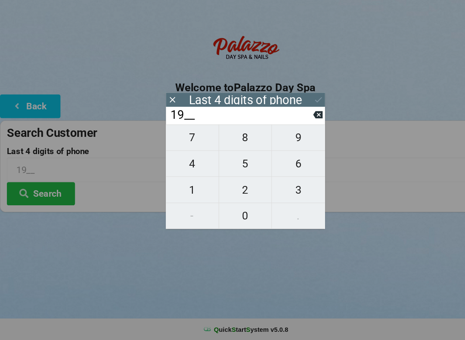
click at [181, 139] on span "7" at bounding box center [182, 148] width 50 height 18
type input "197_"
click at [178, 139] on span "7" at bounding box center [182, 148] width 50 height 18
type input "1977"
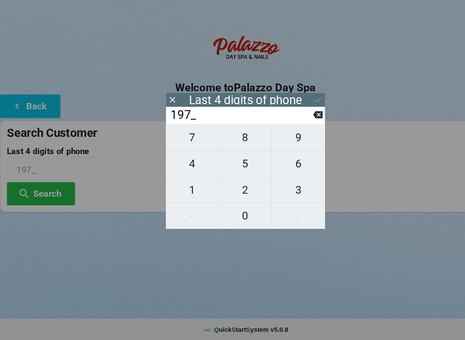
type input "1977"
click at [295, 105] on div "Last 4 digits of phone" at bounding box center [232, 111] width 151 height 13
click at [39, 190] on button "Search" at bounding box center [38, 201] width 65 height 22
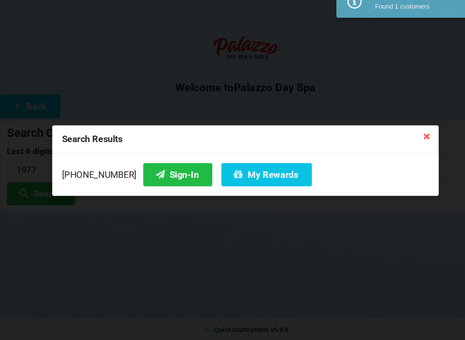
click at [228, 172] on button "My Rewards" at bounding box center [252, 183] width 86 height 22
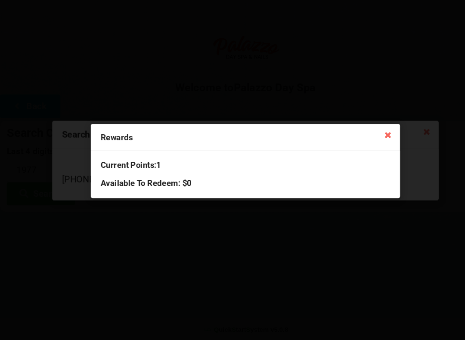
click at [362, 138] on icon at bounding box center [367, 145] width 14 height 14
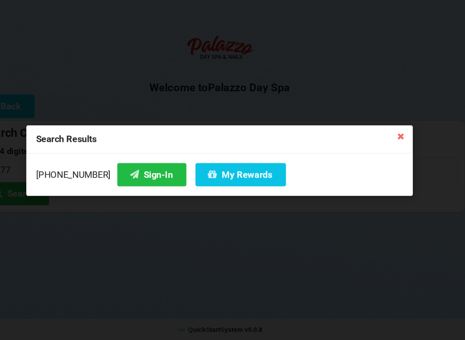
click at [136, 172] on button "Sign-In" at bounding box center [168, 183] width 65 height 22
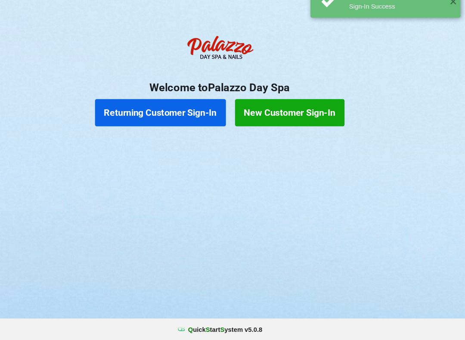
click at [188, 111] on button "Returning Customer Sign-In" at bounding box center [176, 124] width 124 height 26
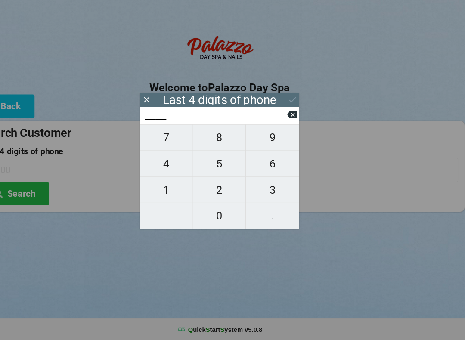
click at [160, 188] on span "1" at bounding box center [182, 197] width 50 height 18
type input "1___"
click at [161, 163] on span "4" at bounding box center [182, 172] width 50 height 18
type input "14__"
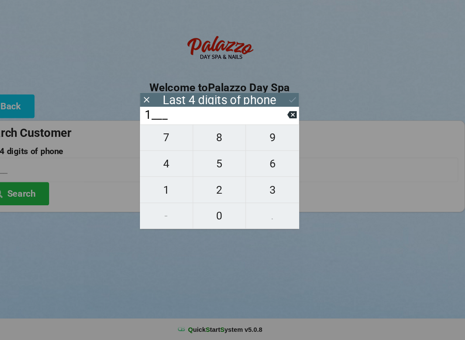
type input "14__"
click at [207, 213] on span "0" at bounding box center [232, 222] width 50 height 18
type input "140_"
click at [253, 120] on input "140_" at bounding box center [228, 127] width 136 height 14
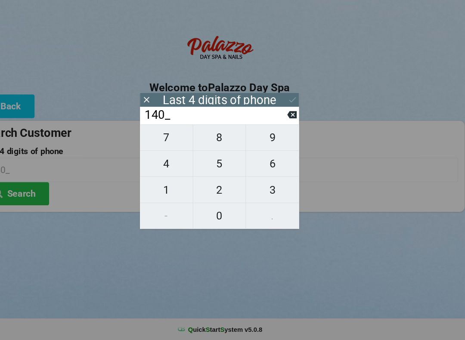
click at [258, 139] on span "9" at bounding box center [282, 148] width 50 height 18
type input "1409"
click at [259, 108] on div "Last 4 digits of phone" at bounding box center [232, 112] width 107 height 9
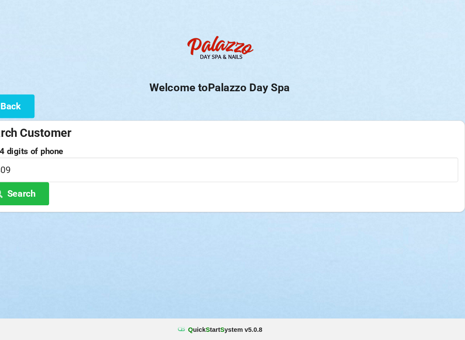
click at [22, 190] on button "Search" at bounding box center [38, 201] width 65 height 22
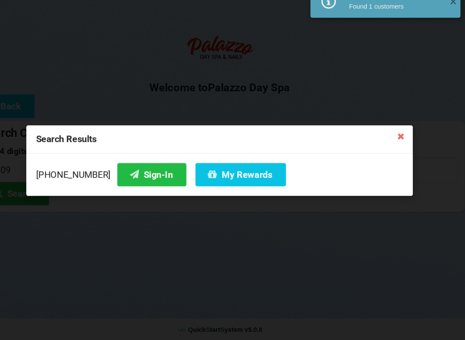
click at [224, 172] on button "My Rewards" at bounding box center [252, 183] width 86 height 22
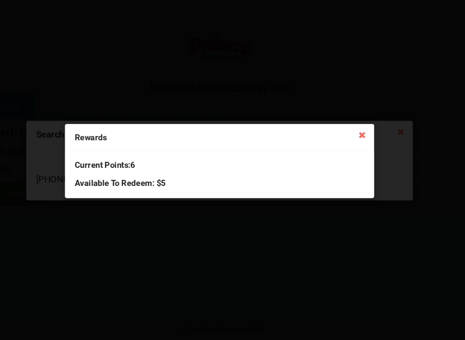
click at [360, 138] on icon at bounding box center [367, 145] width 14 height 14
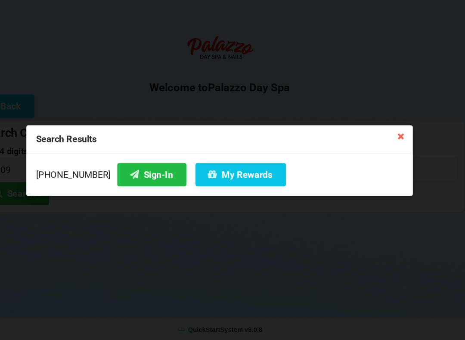
click at [136, 172] on button "Sign-In" at bounding box center [168, 183] width 65 height 22
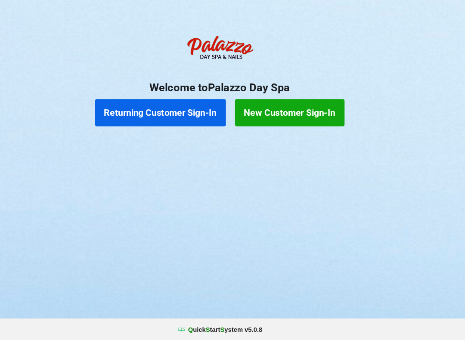
click at [163, 111] on button "Returning Customer Sign-In" at bounding box center [176, 124] width 124 height 26
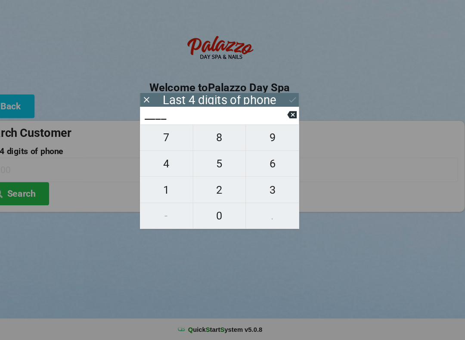
click at [165, 188] on span "1" at bounding box center [182, 197] width 50 height 18
click at [160, 163] on span "4" at bounding box center [182, 172] width 50 height 18
click at [207, 213] on span "0" at bounding box center [232, 222] width 50 height 18
click at [261, 188] on span "3" at bounding box center [282, 197] width 50 height 18
click at [30, 190] on button "Search" at bounding box center [38, 201] width 65 height 22
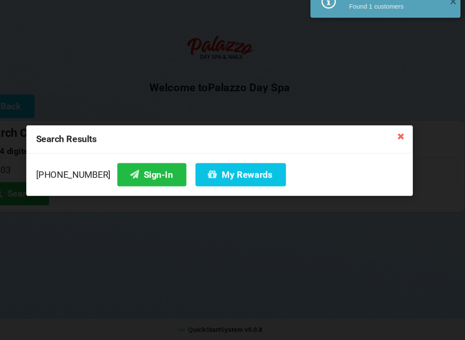
click at [137, 172] on button "Sign-In" at bounding box center [168, 183] width 65 height 22
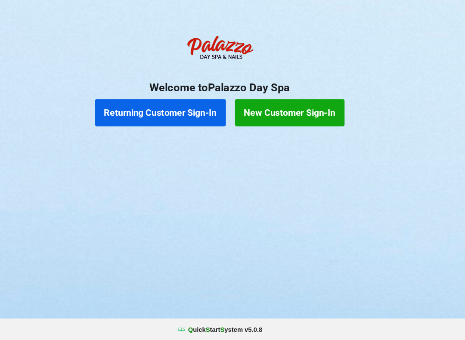
click at [179, 111] on button "Returning Customer Sign-In" at bounding box center [176, 124] width 124 height 26
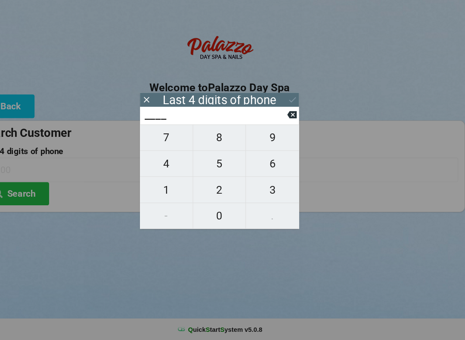
click at [258, 163] on span "6" at bounding box center [282, 172] width 50 height 18
click at [157, 188] on span "1" at bounding box center [182, 197] width 50 height 18
click at [163, 188] on span "1" at bounding box center [182, 197] width 50 height 18
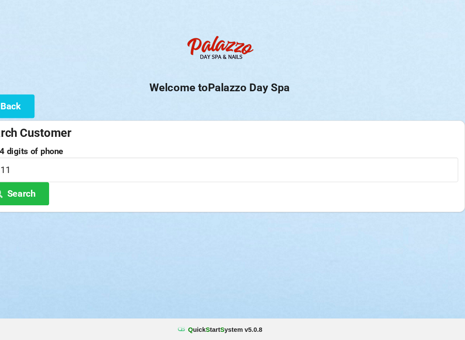
click at [345, 242] on div "Logout Logout Sign-In Welcome to Palazzo Day Spa Back Search Customer Last 4 di…" at bounding box center [232, 170] width 465 height 340
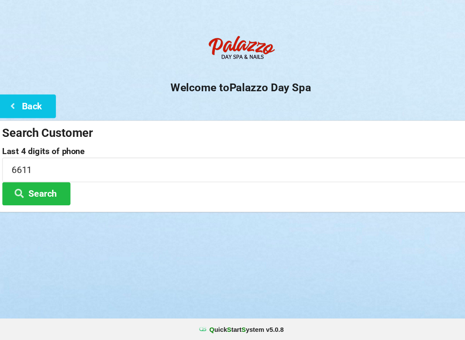
click at [219, 251] on div "Logout Logout Sign-In Welcome to Palazzo Day Spa Back Search Customer Last 4 di…" at bounding box center [232, 170] width 465 height 340
click at [352, 246] on div "Logout Logout Sign-In Welcome to Palazzo Day Spa Back Search Customer Last 4 di…" at bounding box center [232, 170] width 465 height 340
click at [354, 74] on center "Welcome to [GEOGRAPHIC_DATA]" at bounding box center [232, 77] width 465 height 60
click at [222, 262] on div "Logout Logout Sign-In Welcome to Palazzo Day Spa Back Search Customer Last 4 di…" at bounding box center [232, 170] width 465 height 340
click at [50, 190] on button "Search" at bounding box center [38, 201] width 65 height 22
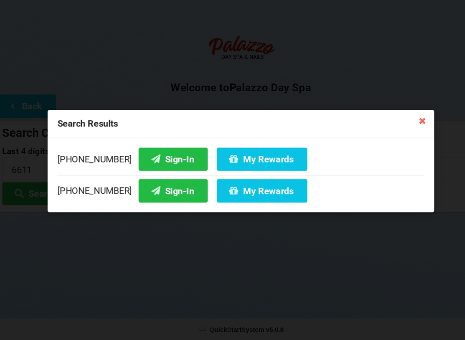
click at [166, 303] on div "Search Results [PHONE_NUMBER] Sign-In My Rewards [PHONE_NUMBER] Sign-In My Rewa…" at bounding box center [232, 170] width 465 height 340
click at [233, 157] on button "My Rewards" at bounding box center [252, 168] width 86 height 22
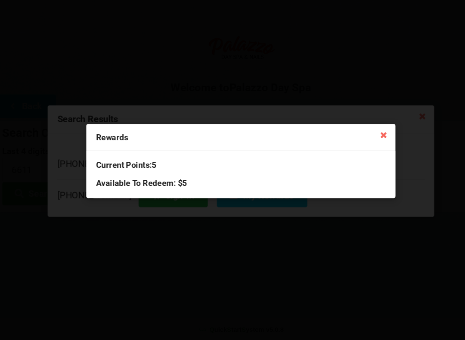
click at [363, 138] on icon at bounding box center [367, 145] width 14 height 14
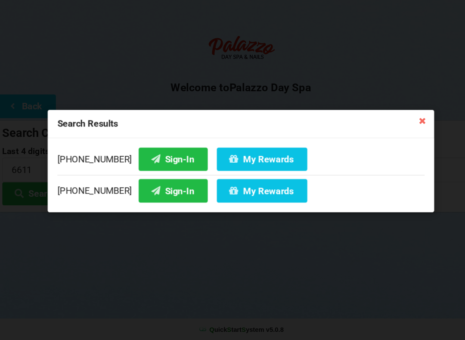
click at [401, 125] on icon at bounding box center [404, 132] width 14 height 14
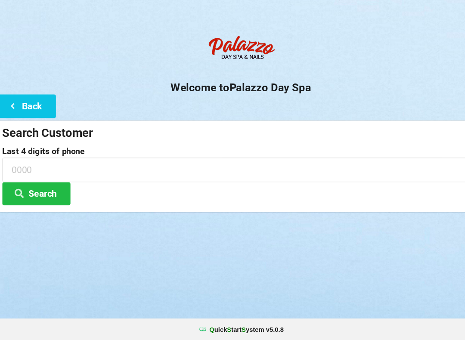
click at [17, 114] on icon at bounding box center [16, 117] width 10 height 7
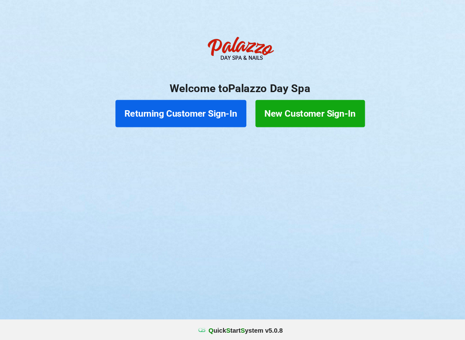
click at [160, 111] on button "Returning Customer Sign-In" at bounding box center [176, 124] width 124 height 26
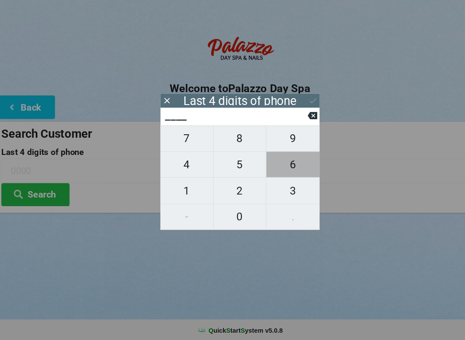
click at [277, 163] on span "6" at bounding box center [282, 172] width 50 height 18
click at [274, 163] on span "6" at bounding box center [282, 172] width 50 height 18
click at [172, 188] on span "1" at bounding box center [182, 197] width 50 height 18
click at [181, 188] on span "1" at bounding box center [182, 197] width 50 height 18
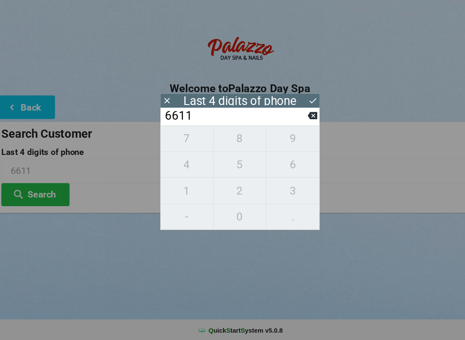
click at [27, 190] on button "Search" at bounding box center [38, 201] width 65 height 22
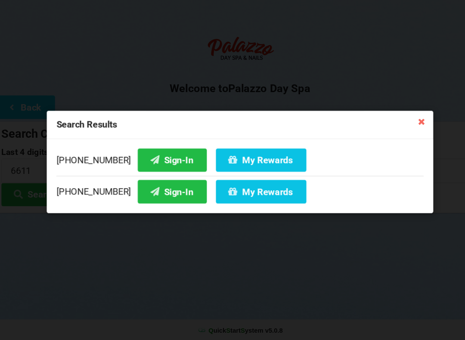
click at [85, 302] on div "Search Results [PHONE_NUMBER] Sign-In My Rewards [PHONE_NUMBER] Sign-In My Rewa…" at bounding box center [232, 170] width 465 height 340
click at [401, 125] on icon at bounding box center [404, 132] width 14 height 14
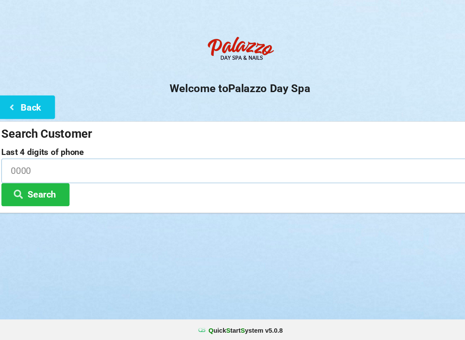
click at [117, 167] on input at bounding box center [232, 178] width 452 height 23
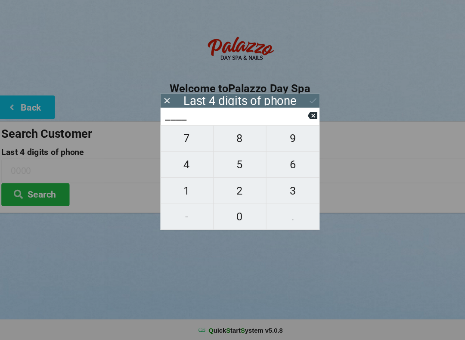
click at [284, 163] on span "6" at bounding box center [282, 172] width 50 height 18
click at [182, 139] on span "7" at bounding box center [182, 148] width 50 height 18
click at [172, 194] on button "1" at bounding box center [182, 197] width 50 height 25
click at [236, 163] on span "5" at bounding box center [232, 172] width 50 height 18
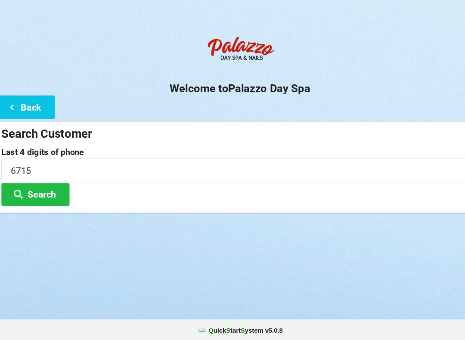
click at [298, 94] on h2 "Welcome to [GEOGRAPHIC_DATA]" at bounding box center [232, 100] width 465 height 13
click at [48, 190] on button "Search" at bounding box center [38, 201] width 65 height 22
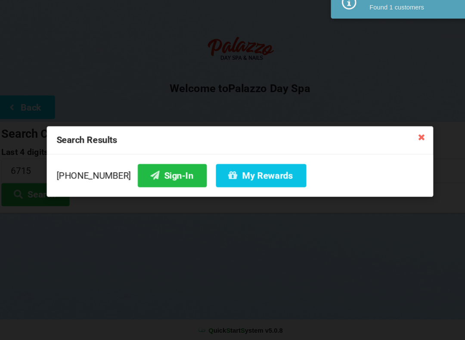
click at [155, 172] on button "Sign-In" at bounding box center [168, 183] width 65 height 22
